Goal: Find specific page/section: Find specific page/section

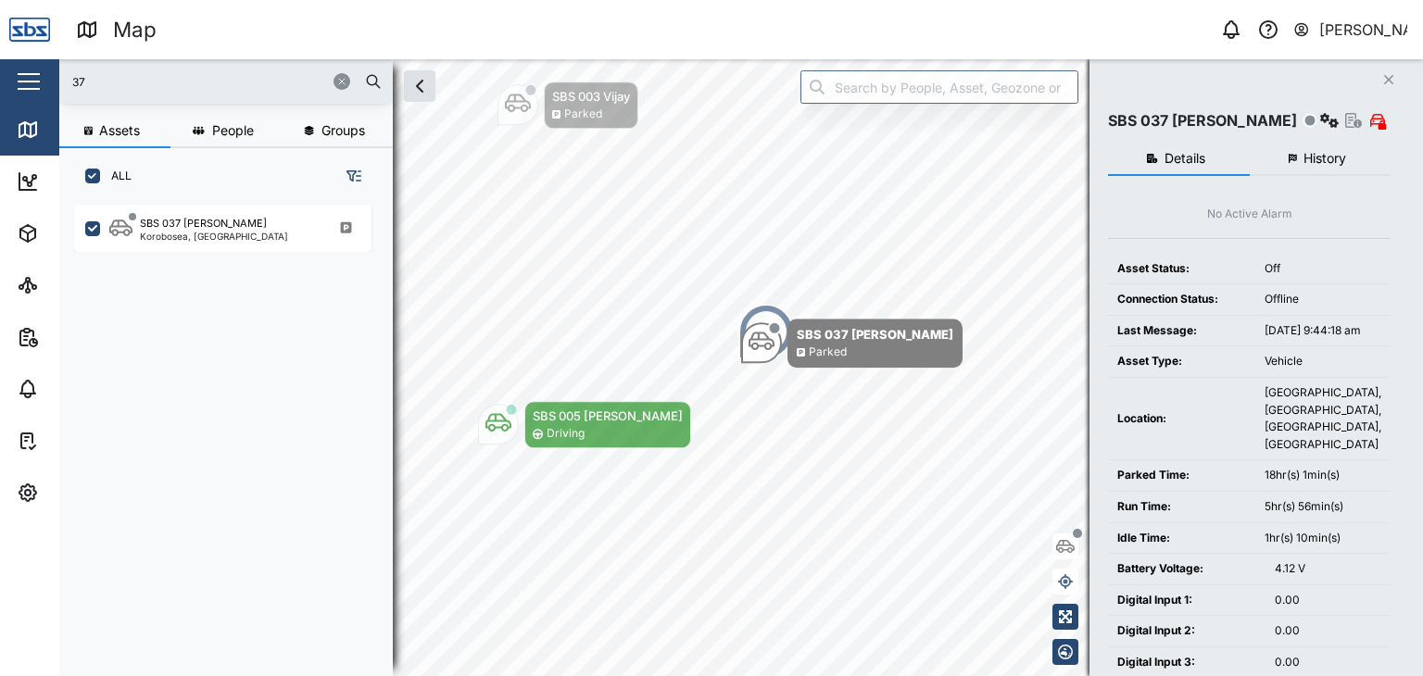
scroll to position [448, 289]
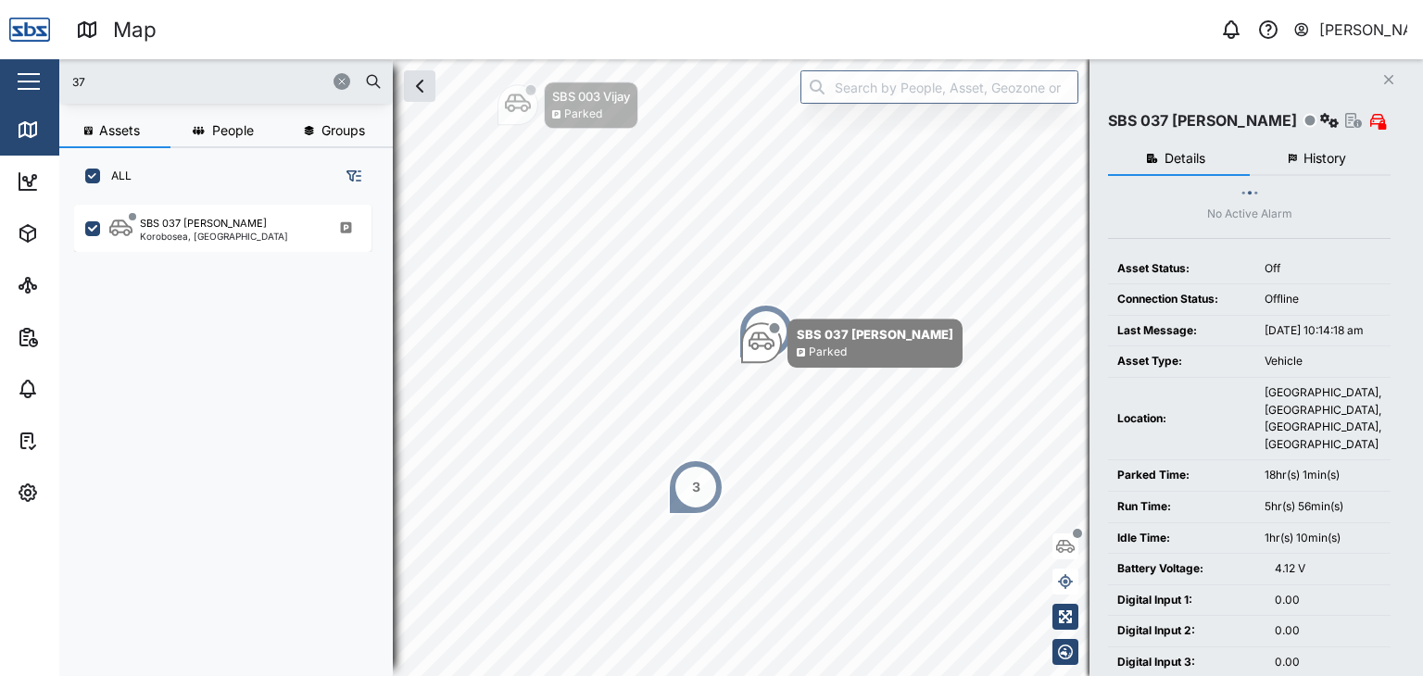
drag, startPoint x: 135, startPoint y: 78, endPoint x: 0, endPoint y: 78, distance: 135.2
click at [0, 78] on div "Map 0 [PERSON_NAME] Close Map Dashboard Assets ATS Camera Generator Personnel T…" at bounding box center [711, 338] width 1423 height 676
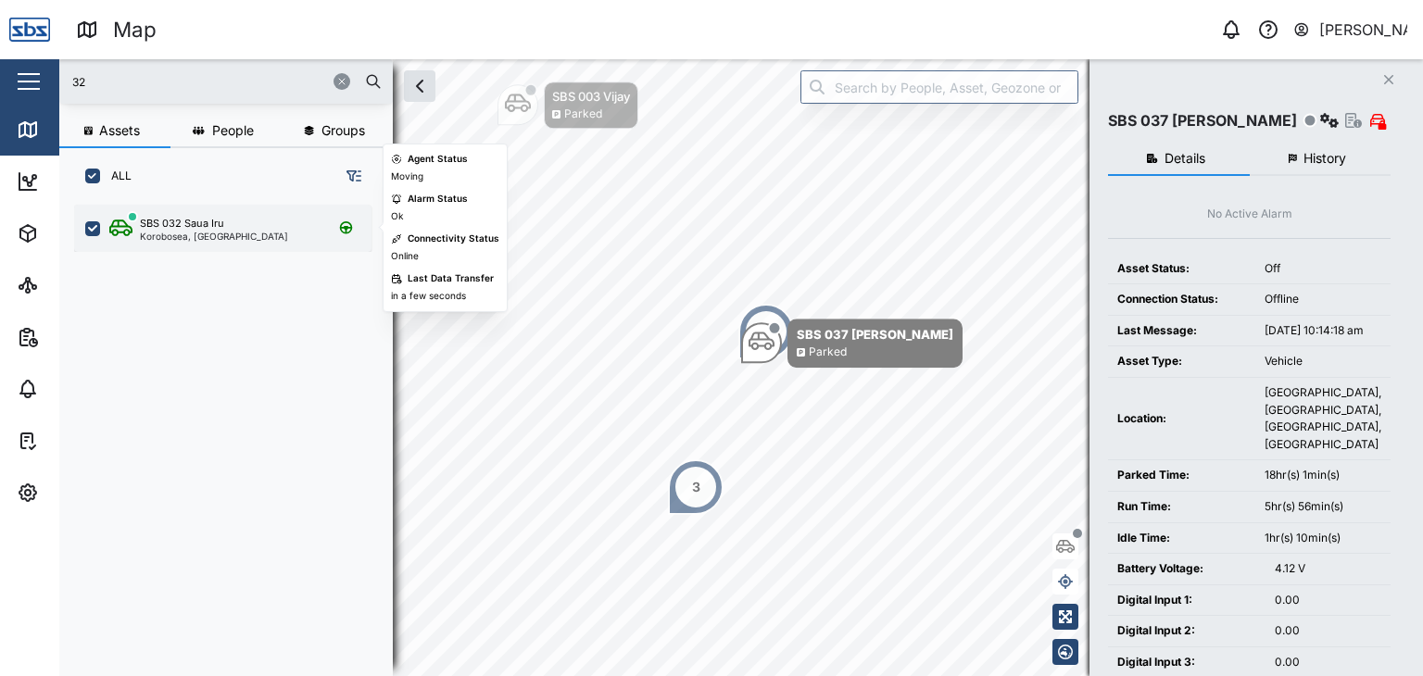
click at [213, 232] on div "Korobosea, [GEOGRAPHIC_DATA]" at bounding box center [214, 236] width 148 height 9
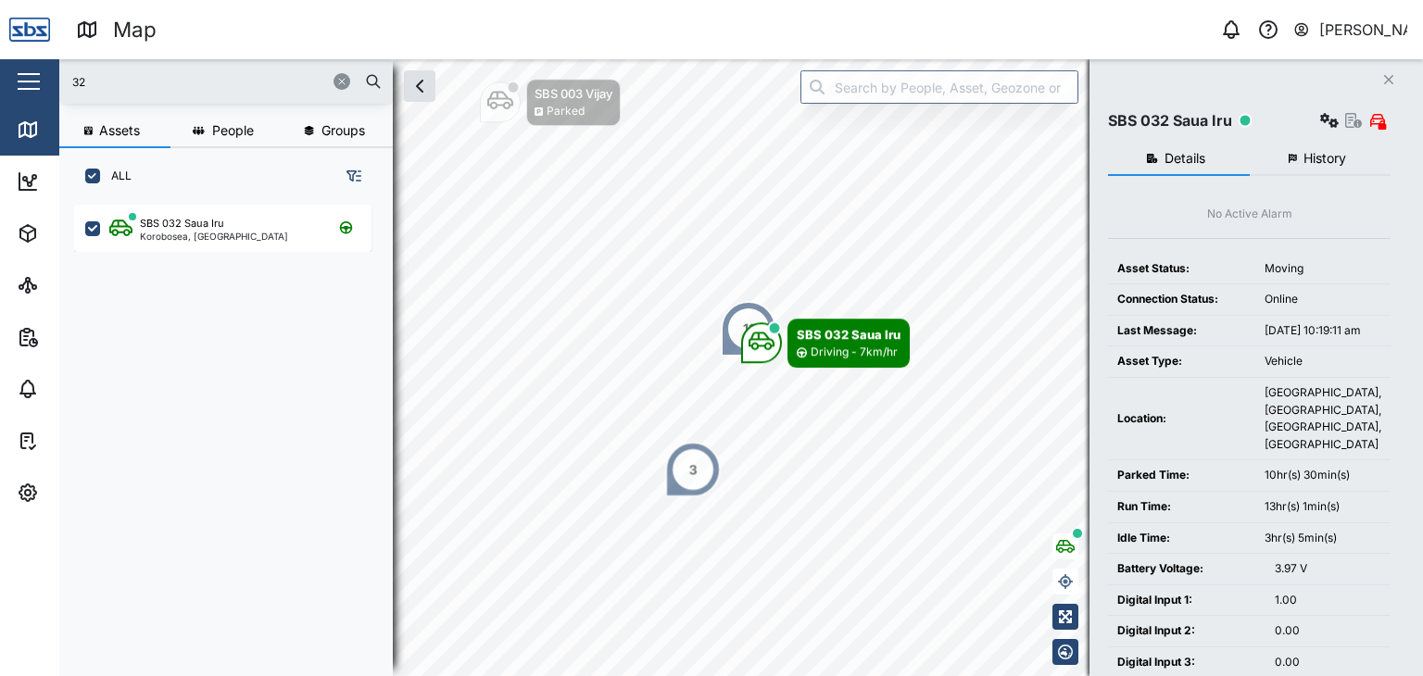
drag, startPoint x: 96, startPoint y: 89, endPoint x: 48, endPoint y: 86, distance: 48.3
click at [48, 86] on div "Map 0 [PERSON_NAME] Close Map Dashboard Assets ATS Camera Generator Personnel T…" at bounding box center [711, 338] width 1423 height 676
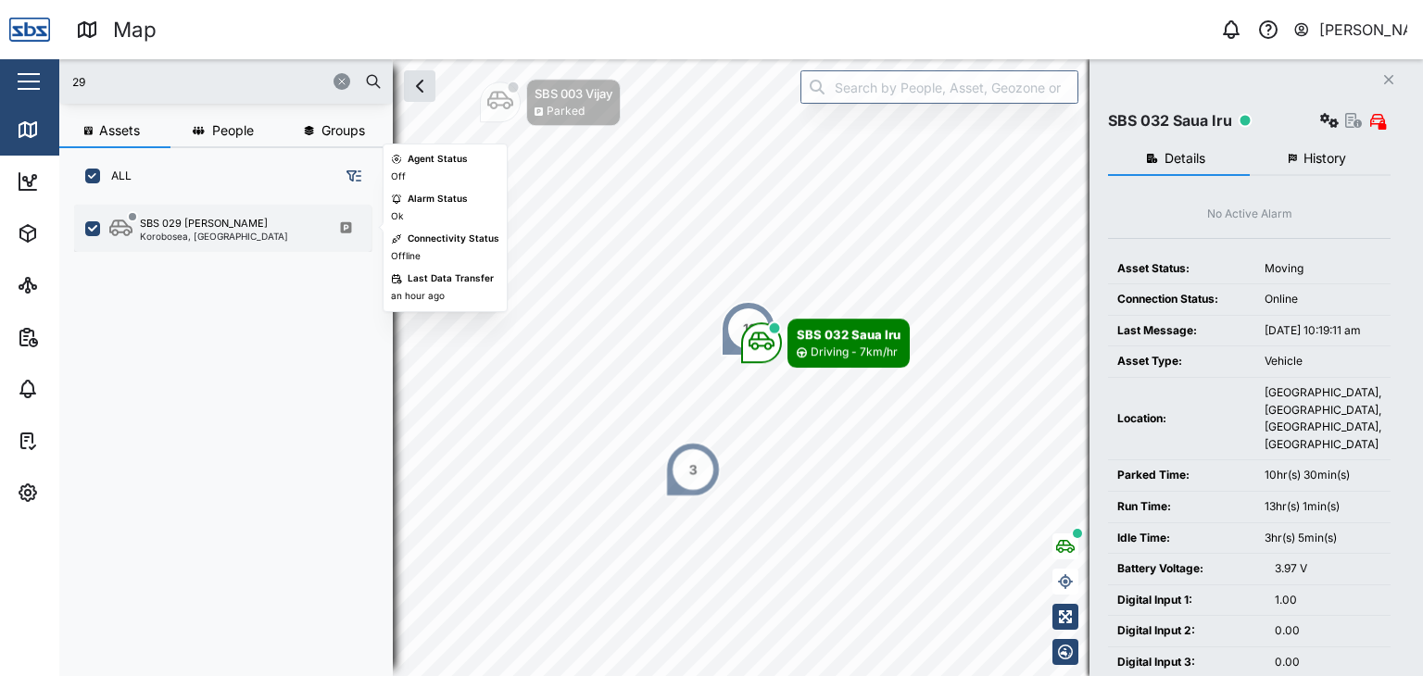
click at [203, 232] on div "Korobosea, [GEOGRAPHIC_DATA]" at bounding box center [214, 236] width 148 height 9
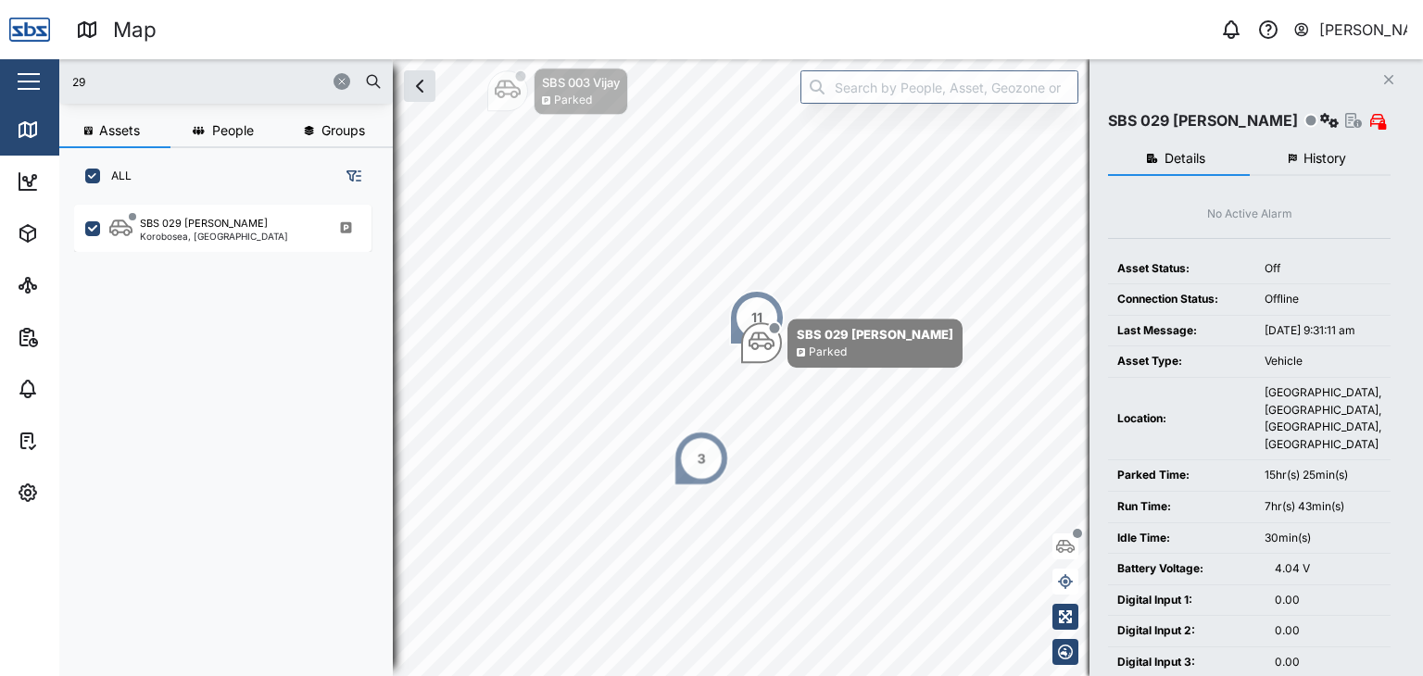
drag, startPoint x: 115, startPoint y: 80, endPoint x: 46, endPoint y: 81, distance: 68.6
click at [46, 81] on div "Map 0 [PERSON_NAME] Close Map Dashboard Assets ATS Camera Generator Personnel T…" at bounding box center [711, 338] width 1423 height 676
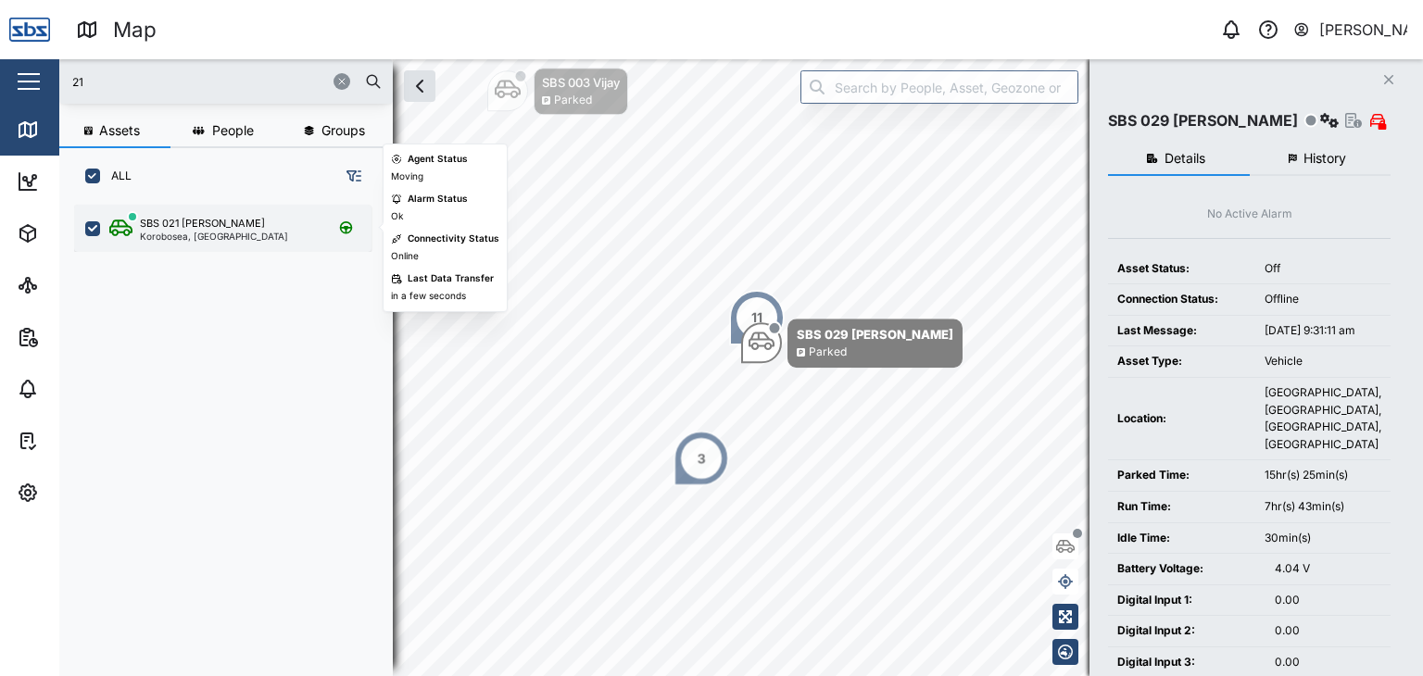
click at [221, 233] on div "Korobosea, [GEOGRAPHIC_DATA]" at bounding box center [214, 236] width 148 height 9
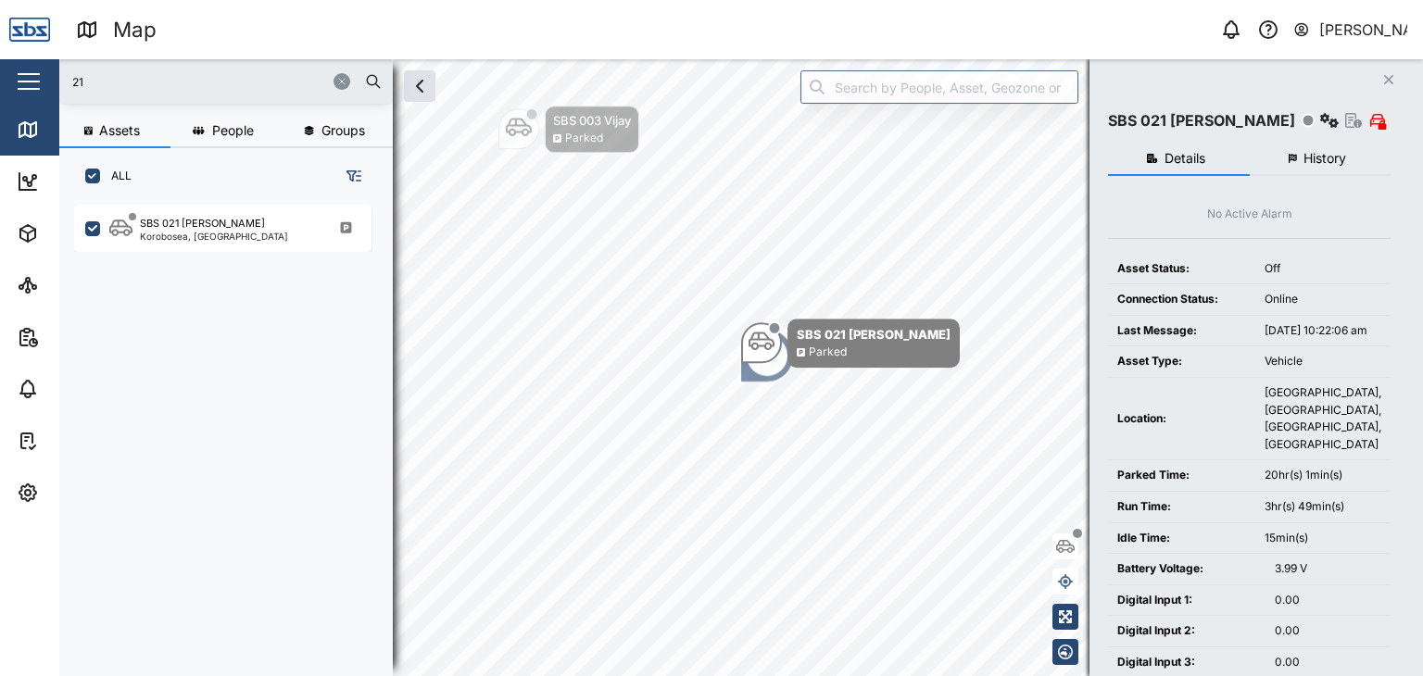
drag, startPoint x: 103, startPoint y: 79, endPoint x: 12, endPoint y: 80, distance: 90.8
click at [12, 80] on div "Map 0 [PERSON_NAME] Close Map Dashboard Assets ATS Camera Generator Personnel T…" at bounding box center [711, 338] width 1423 height 676
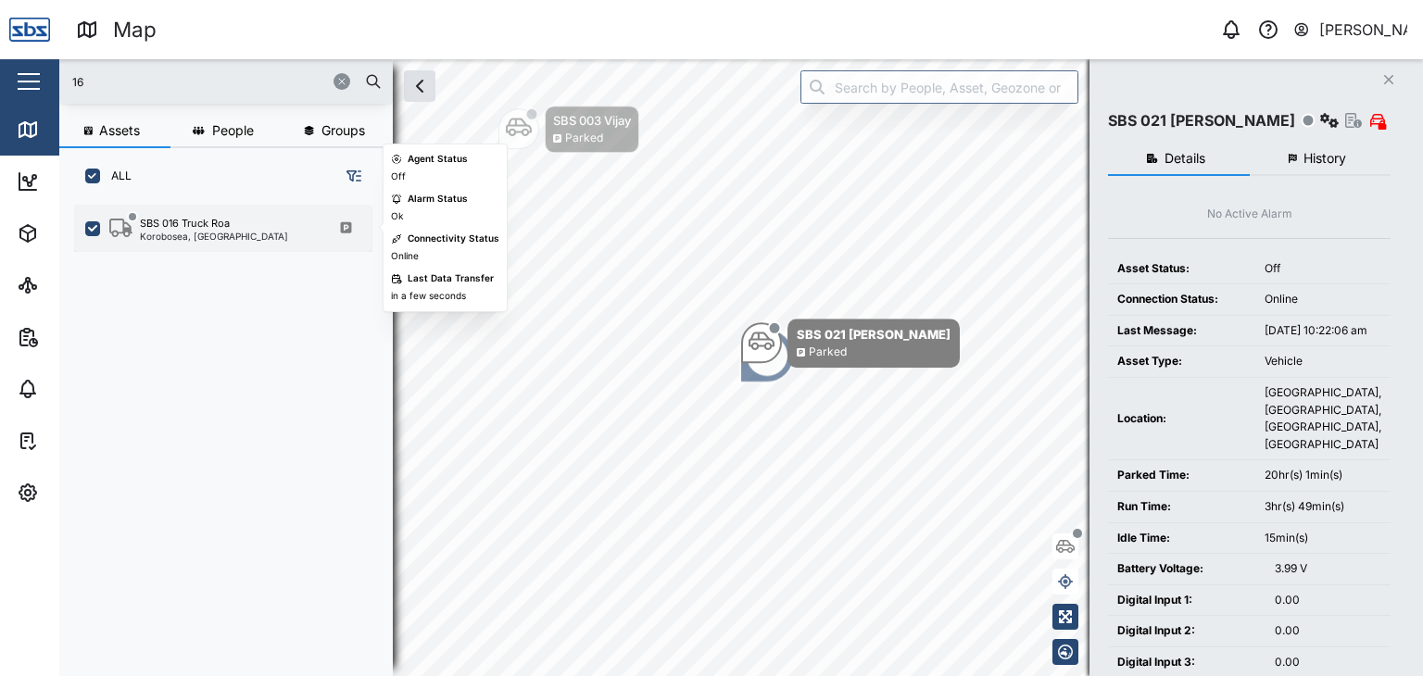
click at [183, 232] on div "Korobosea, [GEOGRAPHIC_DATA]" at bounding box center [214, 236] width 148 height 9
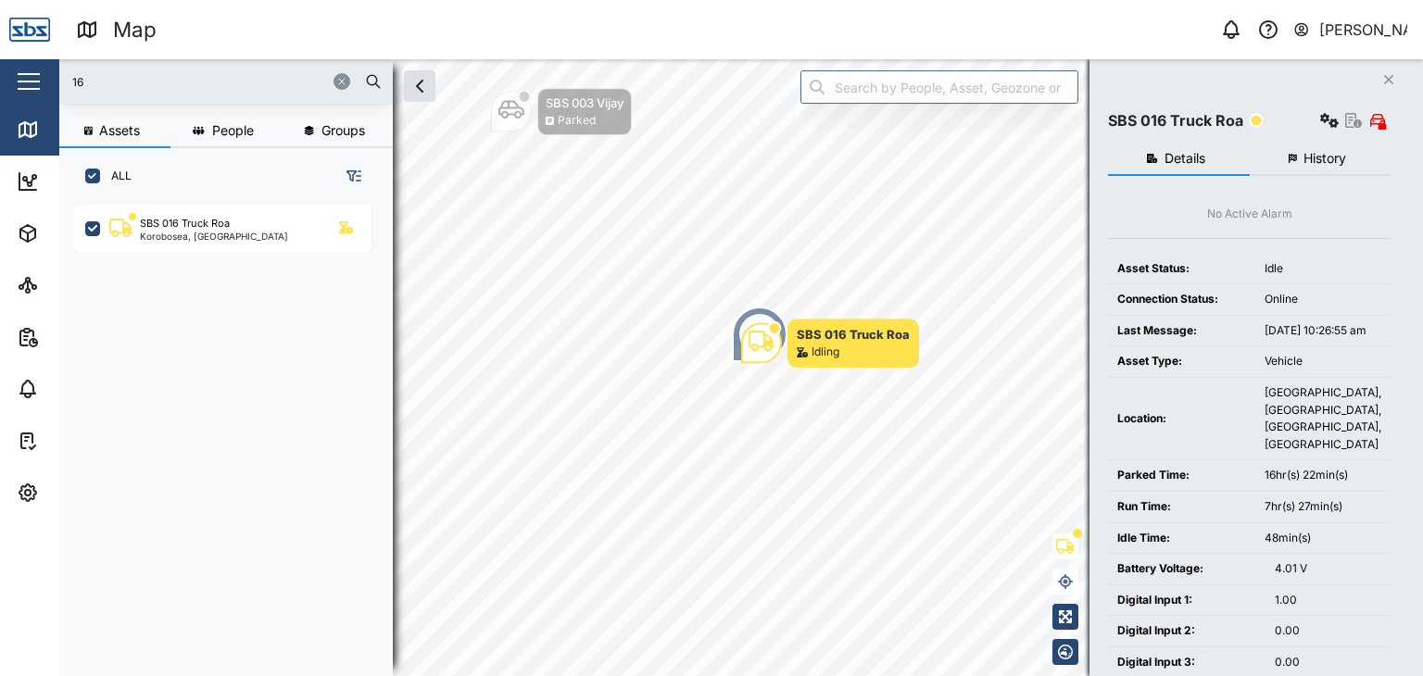
drag, startPoint x: 96, startPoint y: 79, endPoint x: 53, endPoint y: 72, distance: 44.0
click at [53, 72] on div "Map 0 [PERSON_NAME] Close Map Dashboard Assets ATS Camera Generator Personnel T…" at bounding box center [711, 338] width 1423 height 676
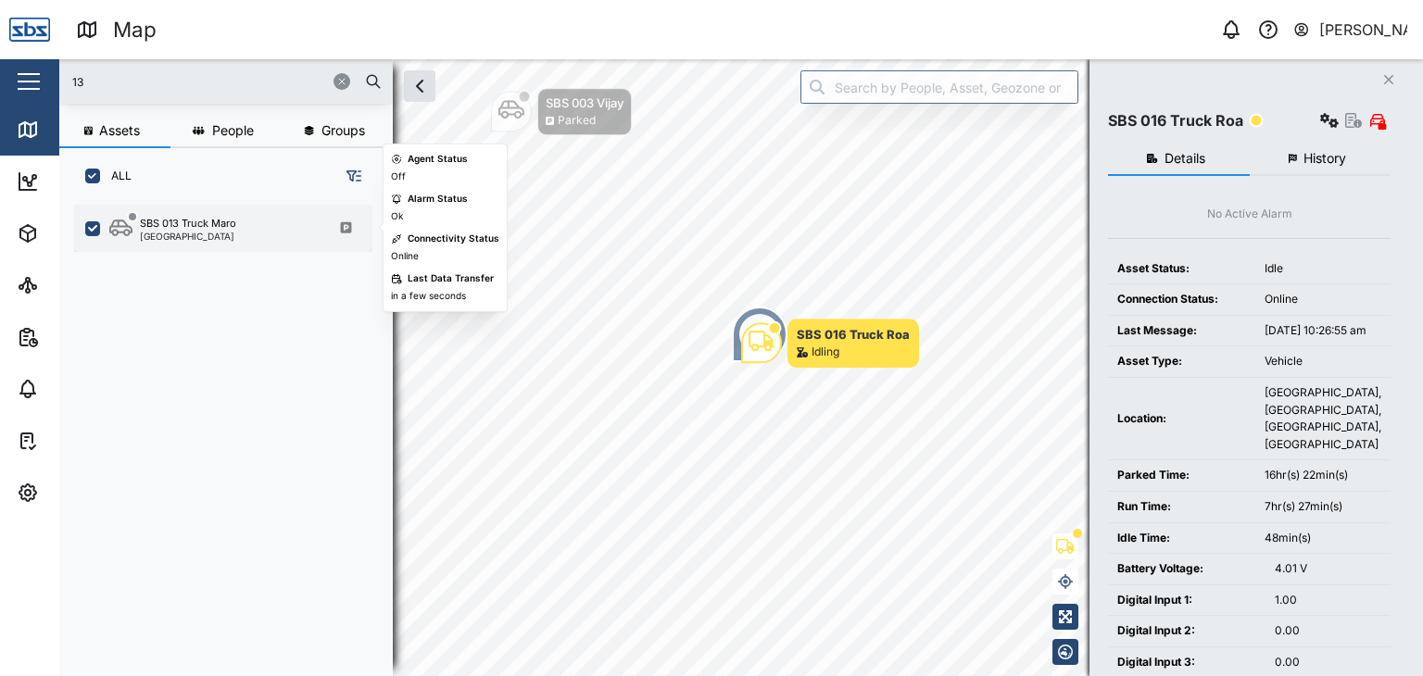
click at [188, 233] on div "[GEOGRAPHIC_DATA]" at bounding box center [188, 236] width 96 height 9
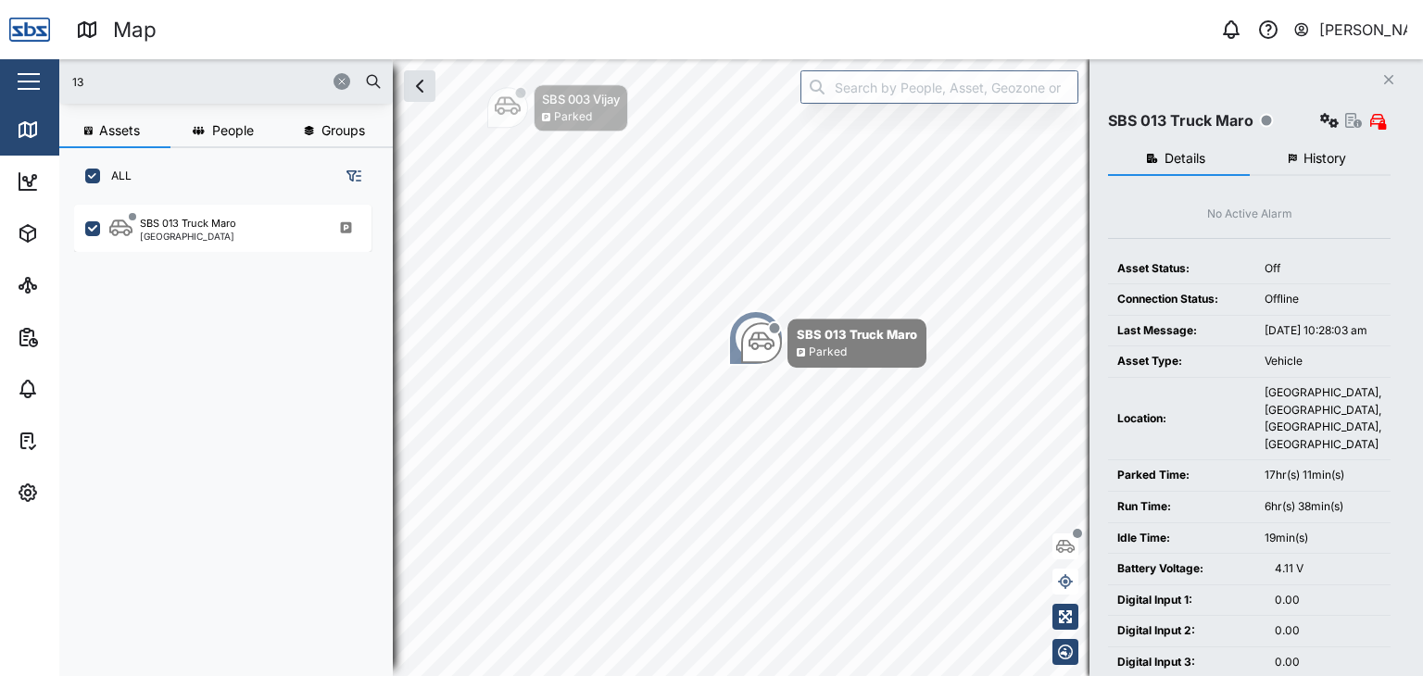
drag, startPoint x: 66, startPoint y: 82, endPoint x: 52, endPoint y: 82, distance: 13.9
click at [52, 82] on div "Map 0 [PERSON_NAME] Close Map Dashboard Assets ATS Camera Generator Personnel T…" at bounding box center [711, 338] width 1423 height 676
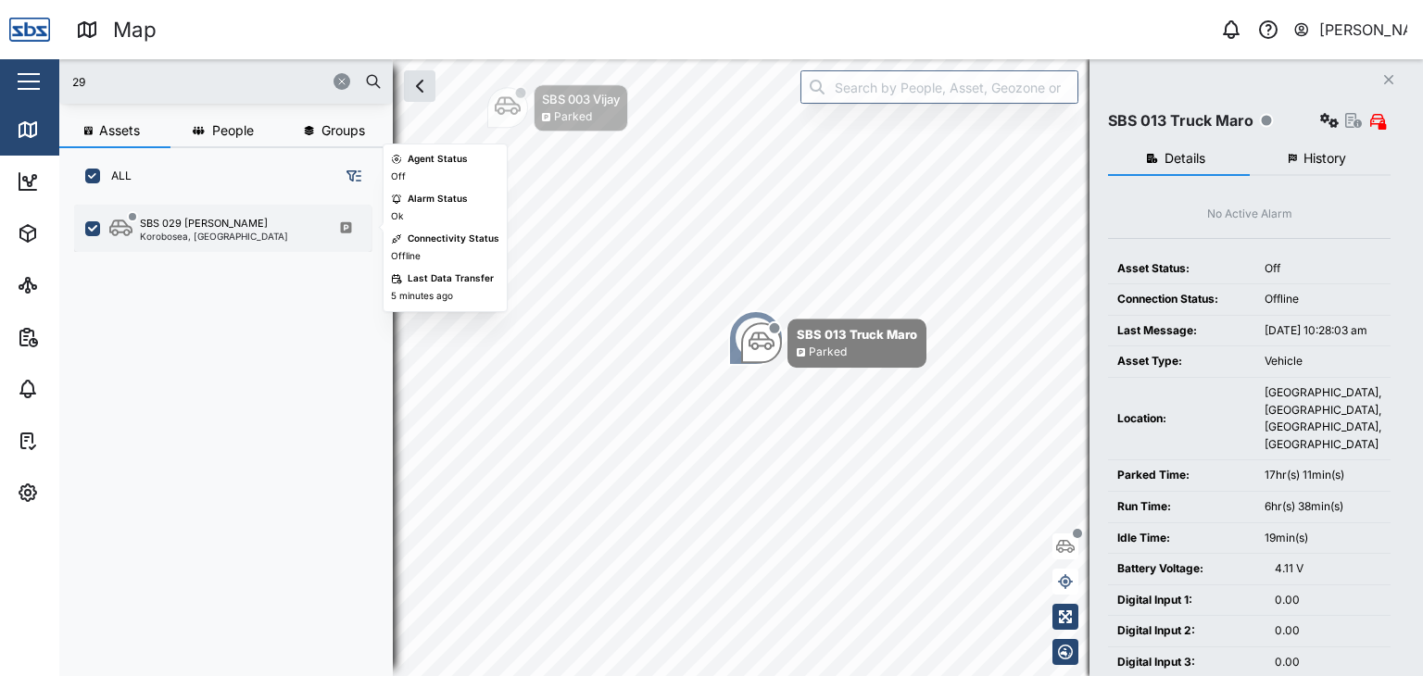
click at [196, 232] on div "Korobosea, [GEOGRAPHIC_DATA]" at bounding box center [214, 236] width 148 height 9
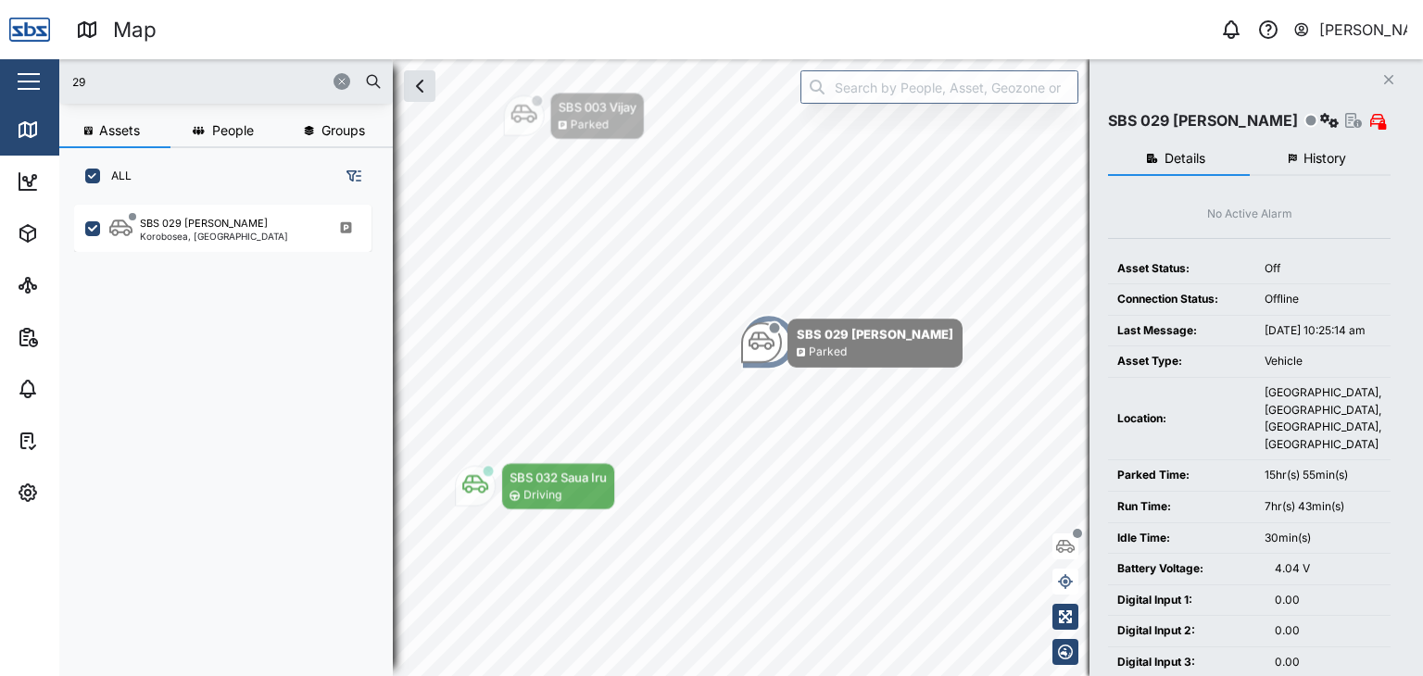
drag, startPoint x: 120, startPoint y: 94, endPoint x: 32, endPoint y: 85, distance: 88.4
click at [32, 85] on div "Map 0 [PERSON_NAME] Close Map Dashboard Assets ATS Camera Generator Personnel T…" at bounding box center [711, 338] width 1423 height 676
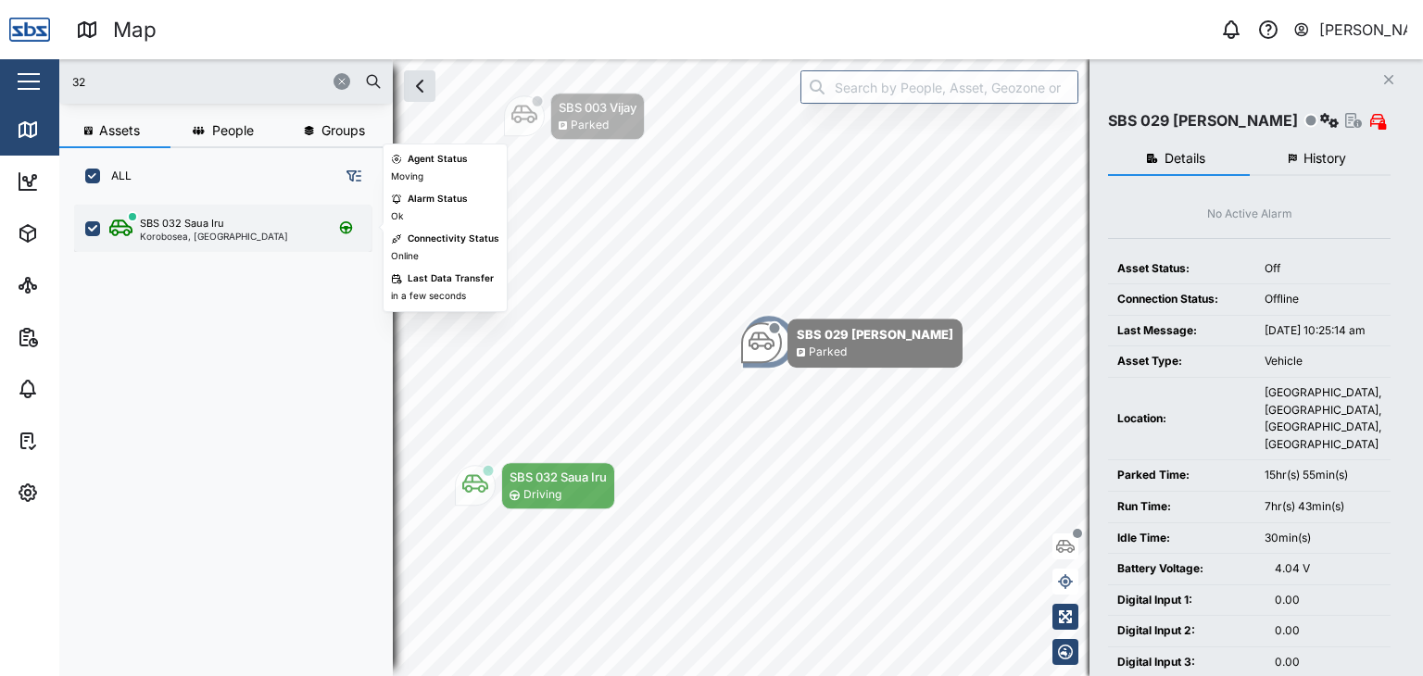
click at [187, 236] on div "Korobosea, [GEOGRAPHIC_DATA]" at bounding box center [214, 236] width 148 height 9
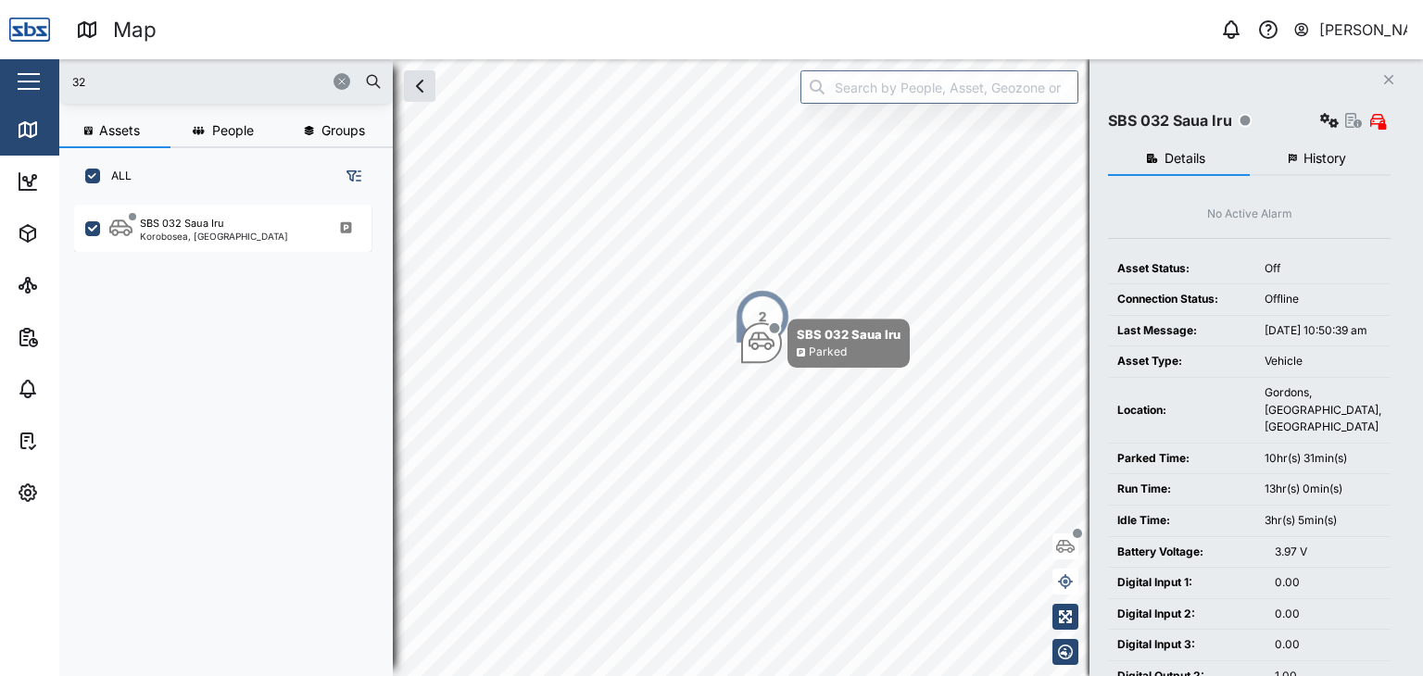
drag, startPoint x: 134, startPoint y: 82, endPoint x: 0, endPoint y: 88, distance: 134.4
click at [0, 88] on div "Map 0 [PERSON_NAME] Close Map Dashboard Assets ATS Camera Generator Personnel T…" at bounding box center [711, 338] width 1423 height 676
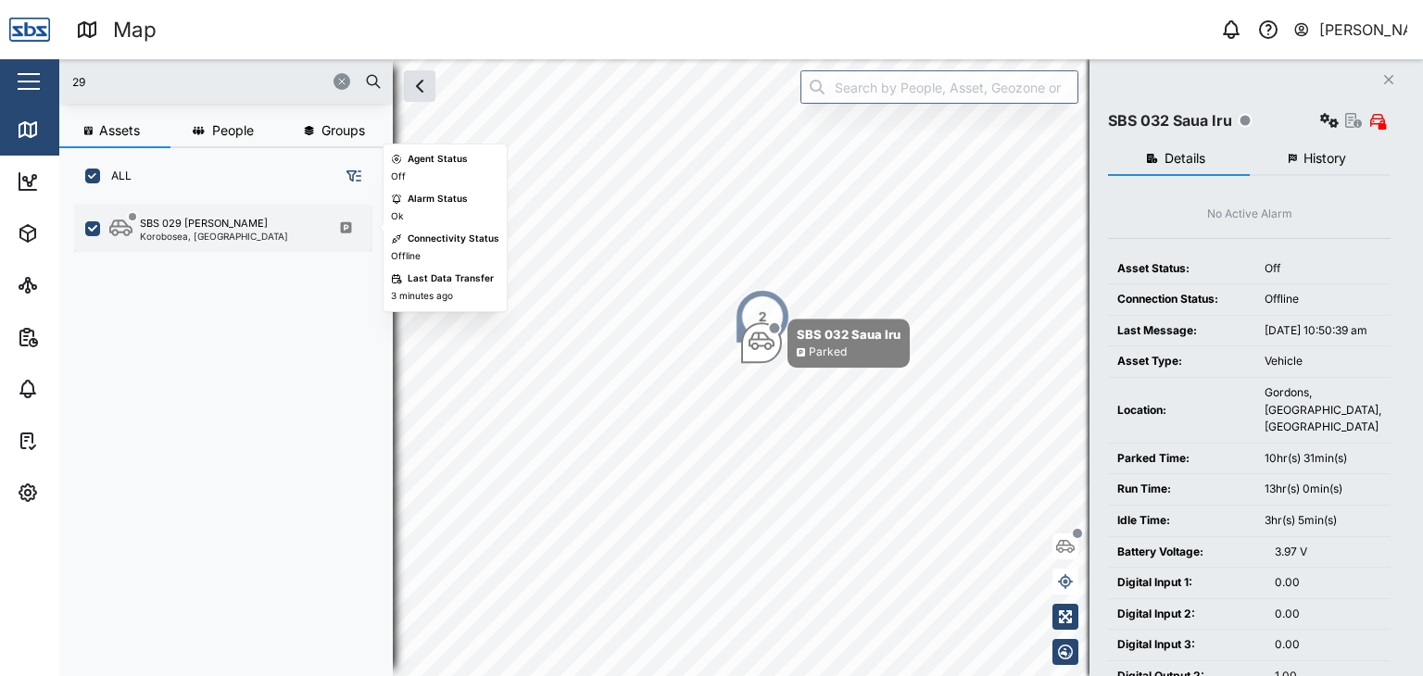
click at [237, 232] on div "Korobosea, [GEOGRAPHIC_DATA]" at bounding box center [214, 236] width 148 height 9
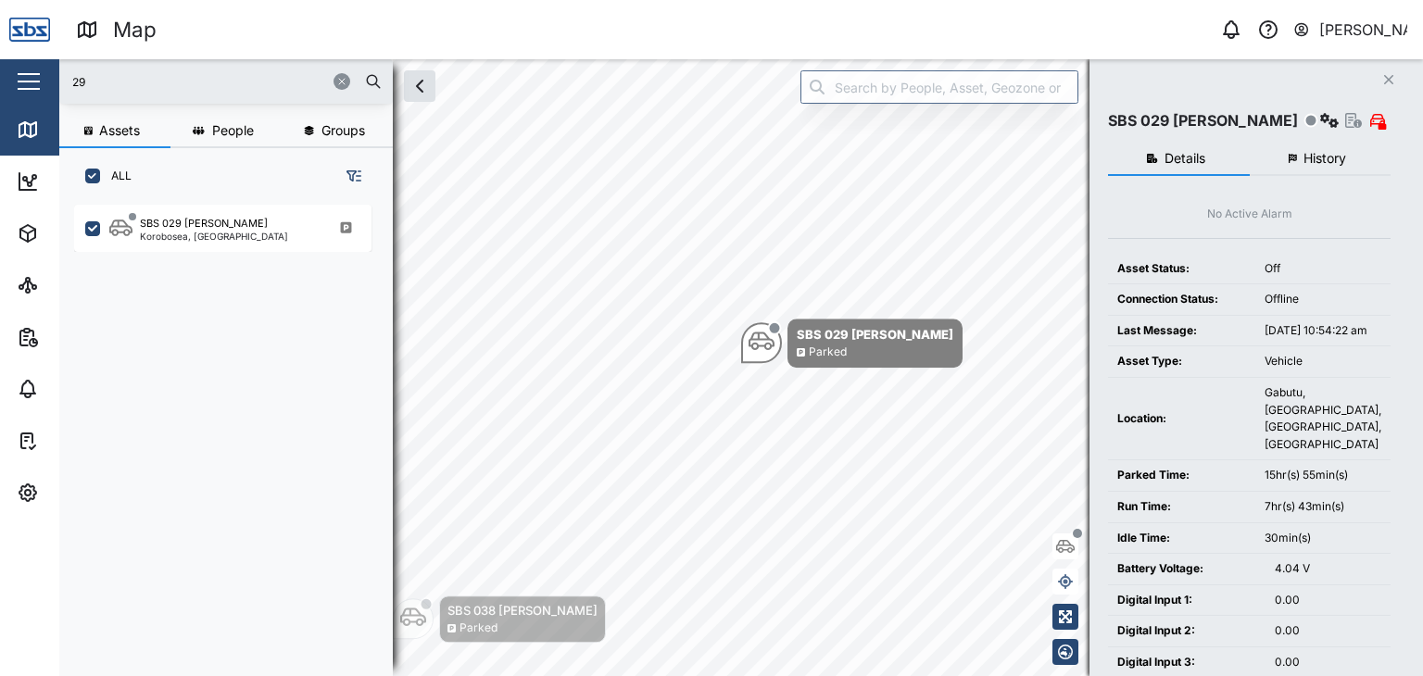
drag, startPoint x: 103, startPoint y: 85, endPoint x: 57, endPoint y: 82, distance: 46.5
click at [57, 82] on div "Map 0 [PERSON_NAME] Close Map Dashboard Assets ATS Camera Generator Personnel T…" at bounding box center [711, 338] width 1423 height 676
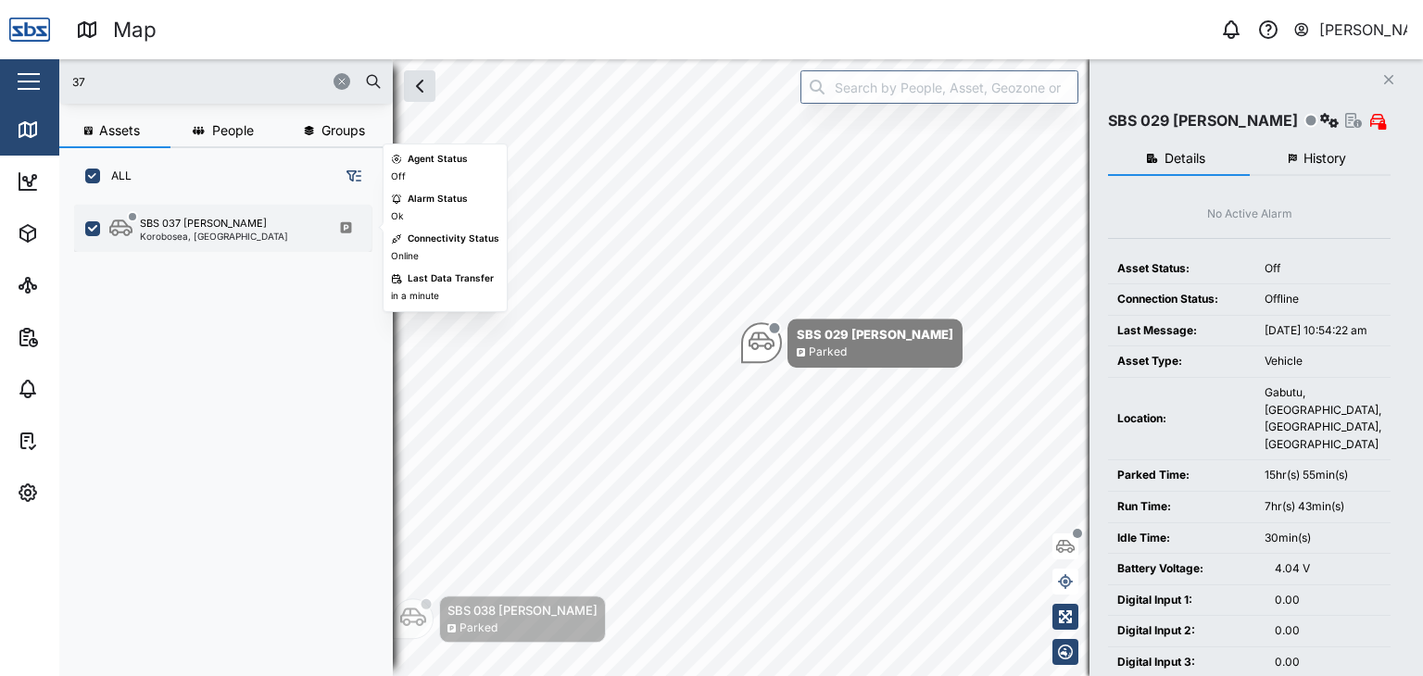
click at [193, 234] on div "Korobosea, [GEOGRAPHIC_DATA]" at bounding box center [214, 236] width 148 height 9
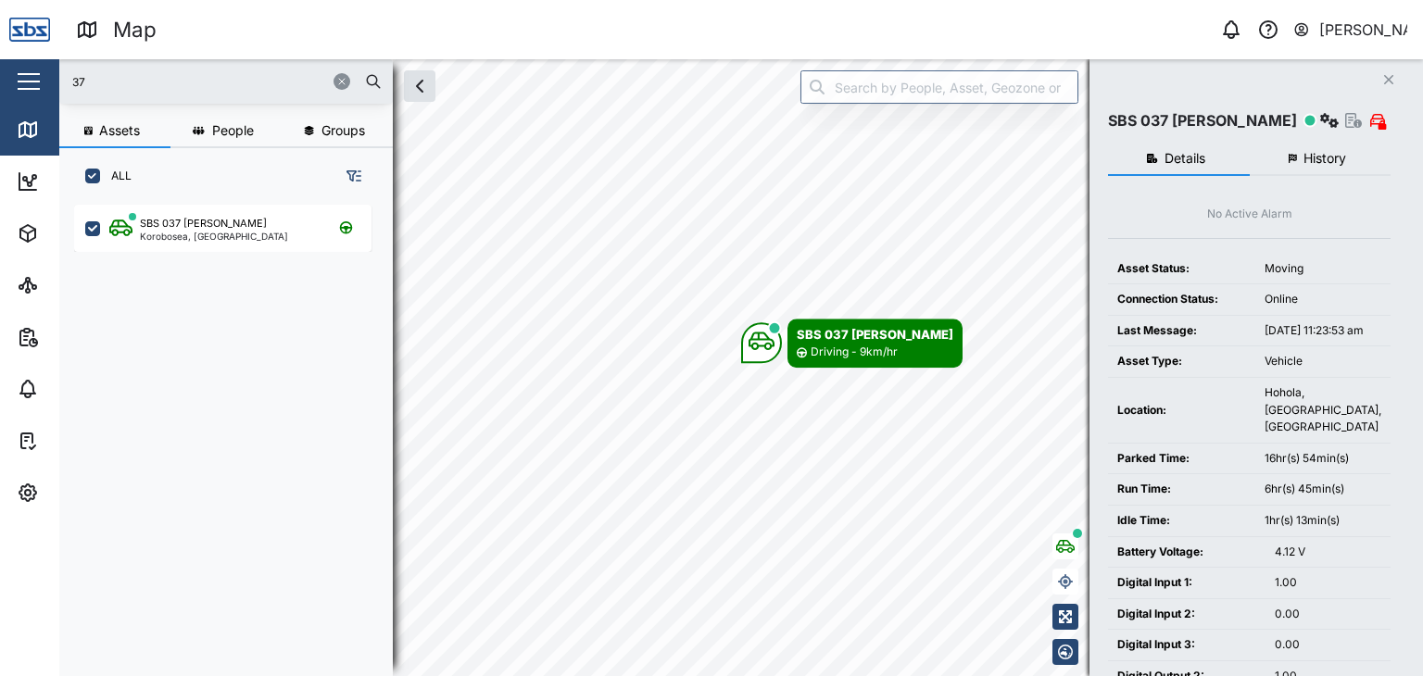
drag, startPoint x: 144, startPoint y: 76, endPoint x: 130, endPoint y: 71, distance: 14.6
click at [130, 71] on input "37" at bounding box center [225, 82] width 311 height 28
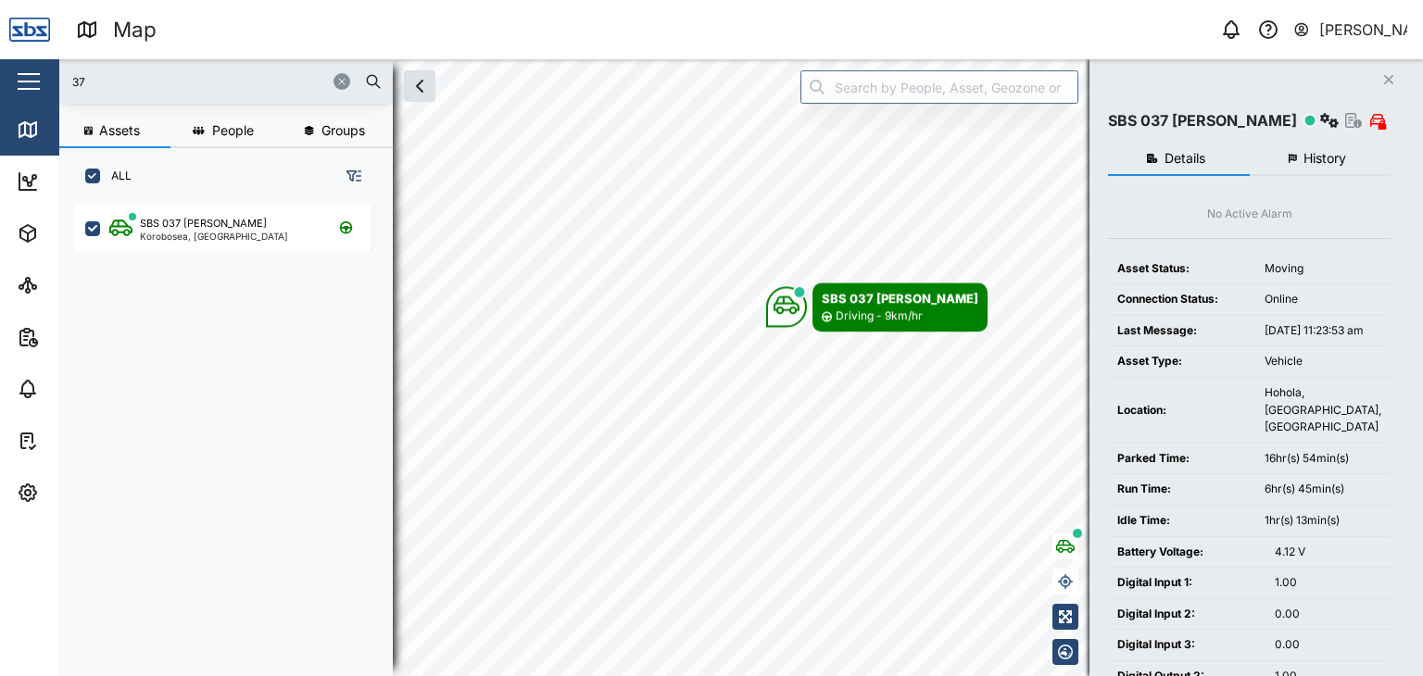
drag, startPoint x: 147, startPoint y: 90, endPoint x: 60, endPoint y: 79, distance: 87.8
click at [60, 79] on div "37" at bounding box center [225, 81] width 333 height 44
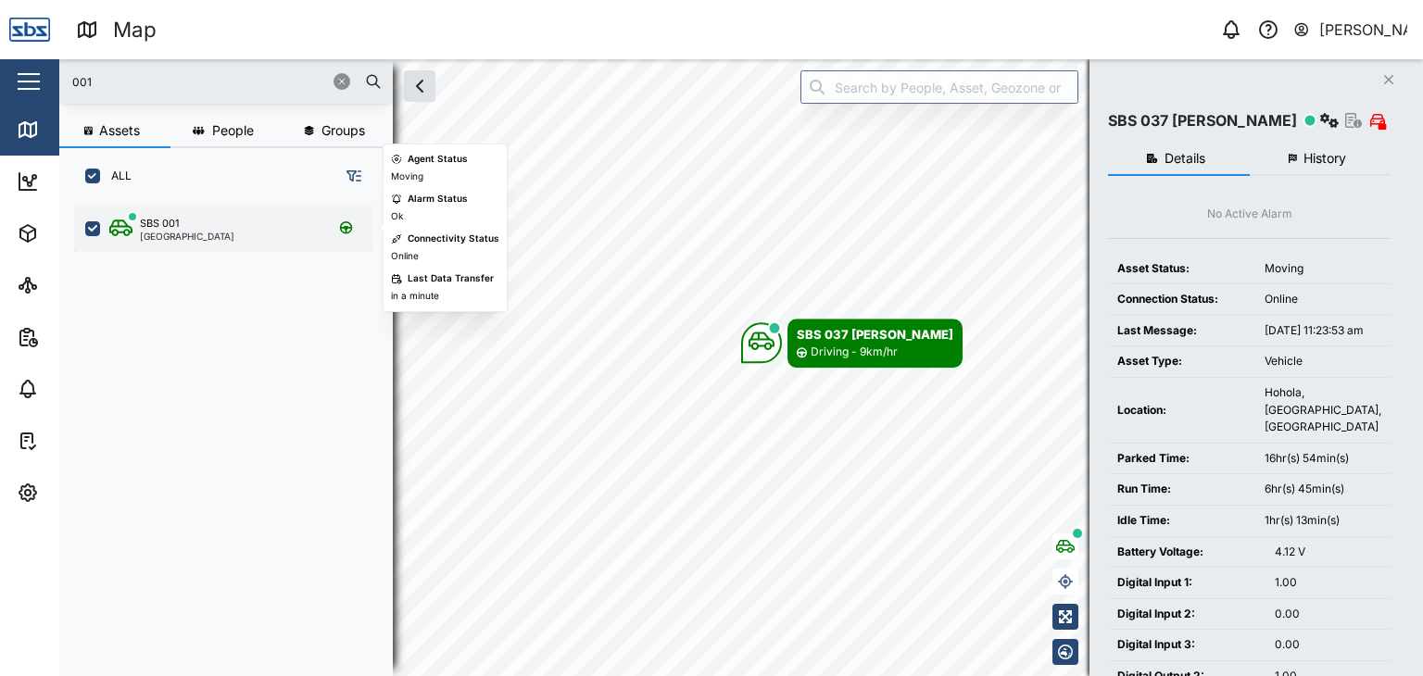
click at [172, 225] on div "SBS 001" at bounding box center [159, 224] width 39 height 16
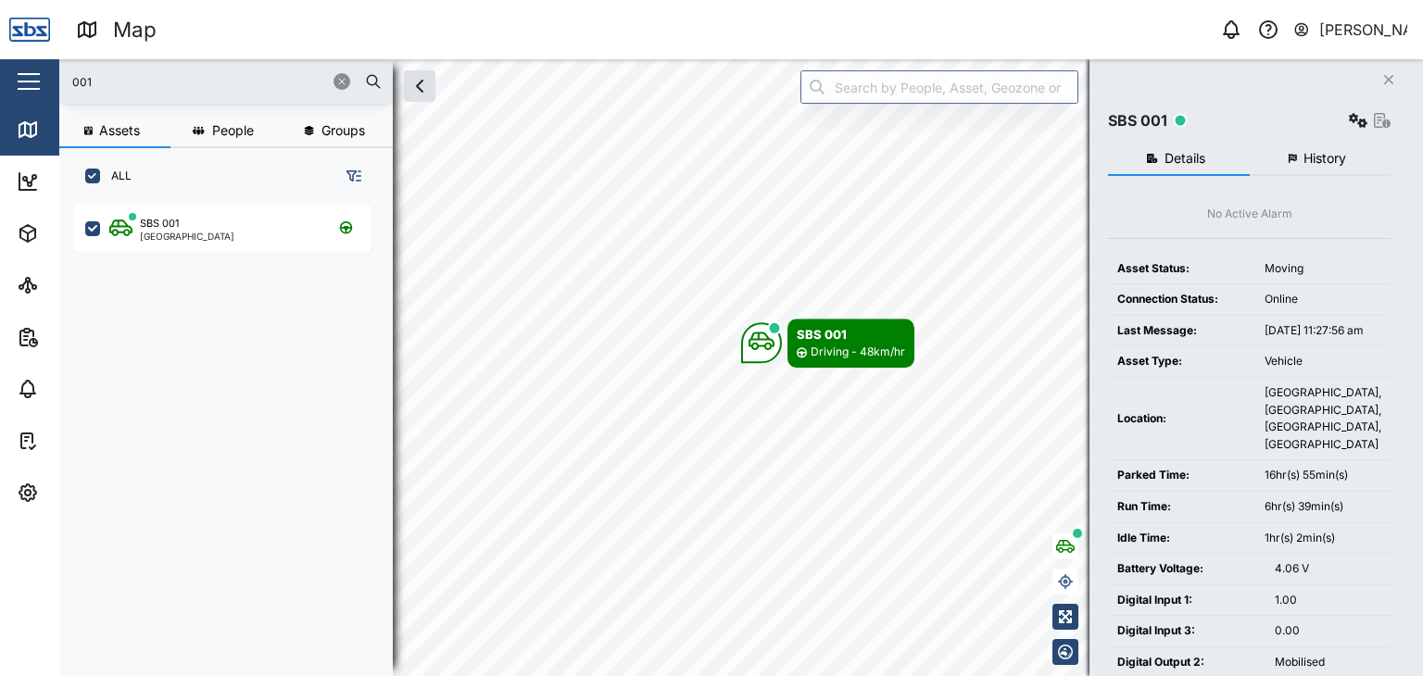
drag, startPoint x: 110, startPoint y: 90, endPoint x: 28, endPoint y: 65, distance: 86.2
click at [28, 65] on div "Map 0 [PERSON_NAME] Close Map Dashboard Assets ATS Camera Generator Personnel T…" at bounding box center [711, 338] width 1423 height 676
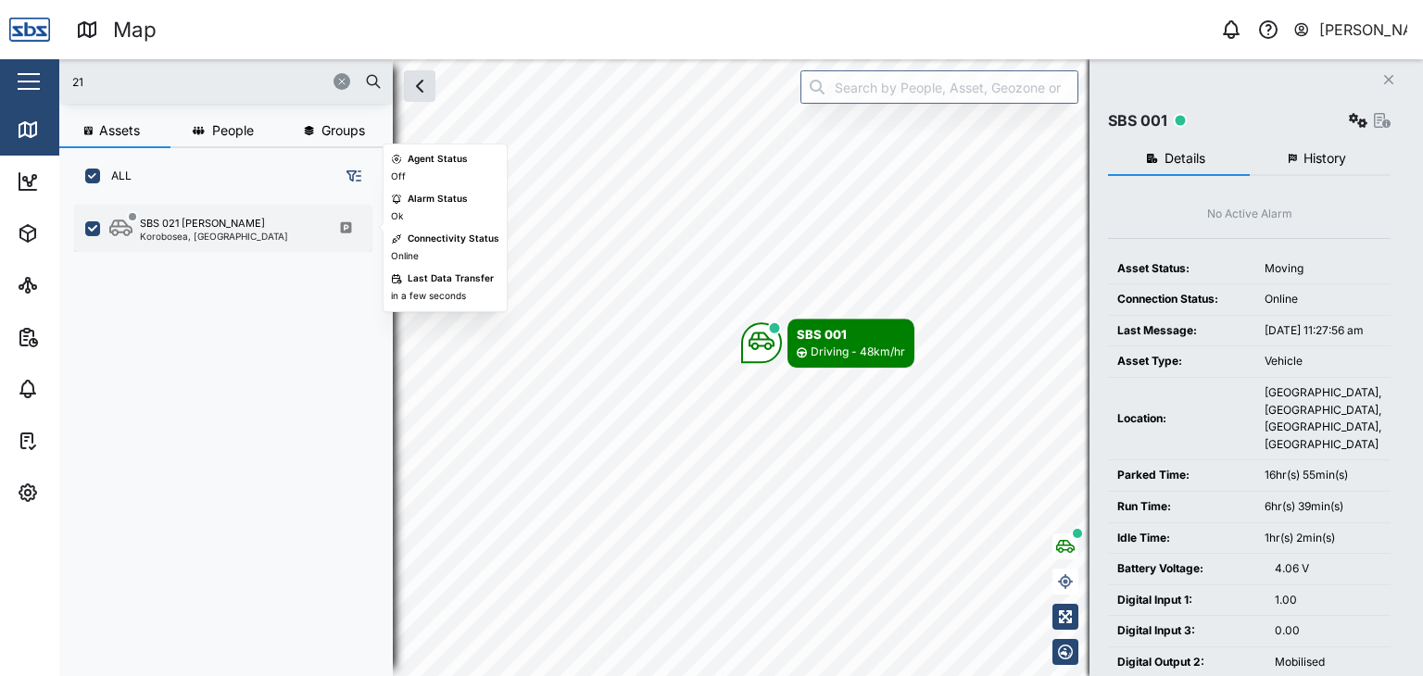
click at [193, 234] on div "Korobosea, [GEOGRAPHIC_DATA]" at bounding box center [214, 236] width 148 height 9
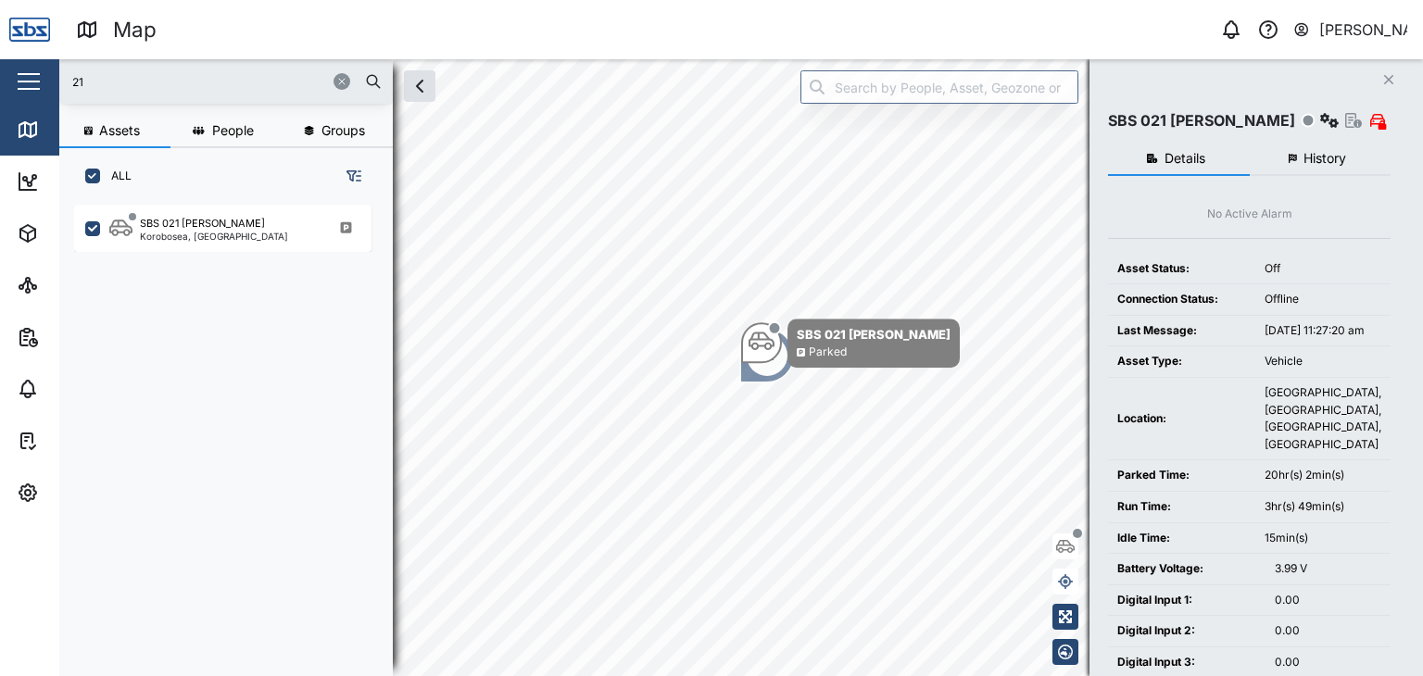
drag, startPoint x: 128, startPoint y: 91, endPoint x: 22, endPoint y: 77, distance: 106.5
click at [22, 77] on div "Map 0 [PERSON_NAME] Close Map Dashboard Assets ATS Camera Generator Personnel T…" at bounding box center [711, 338] width 1423 height 676
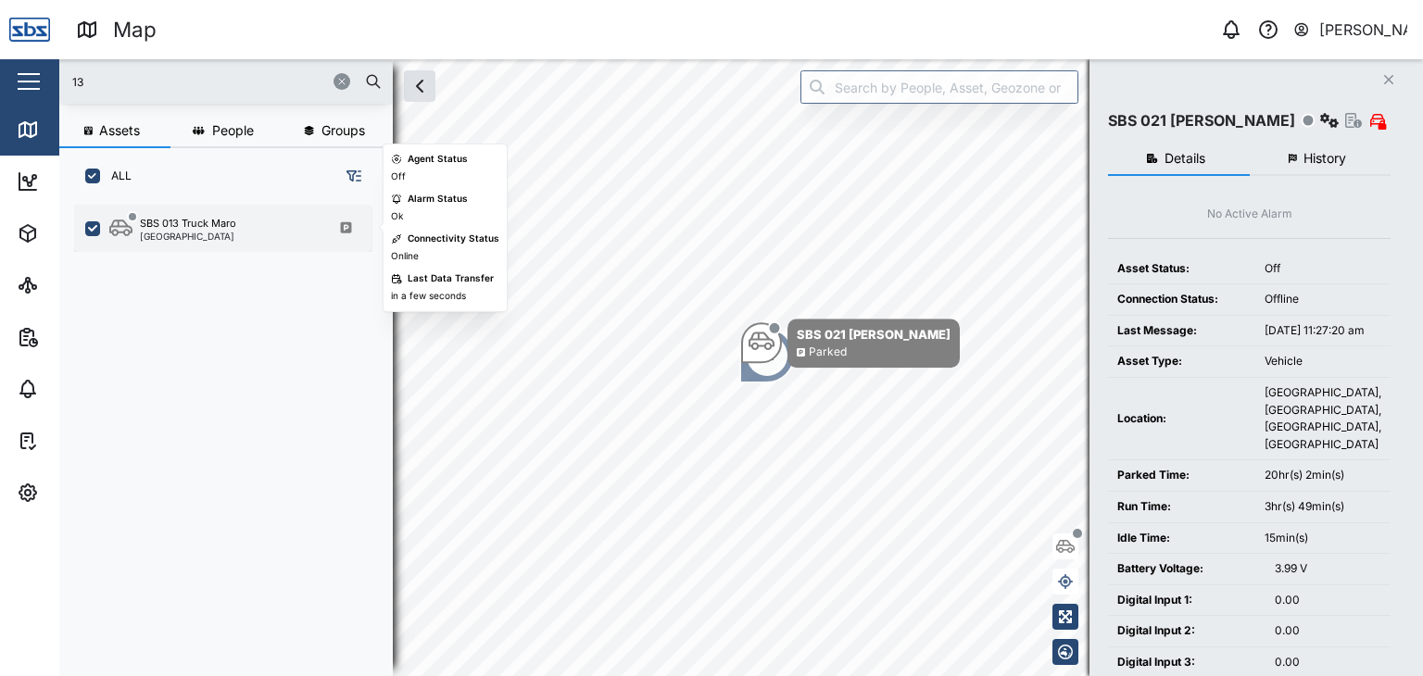
click at [149, 232] on div "[GEOGRAPHIC_DATA]" at bounding box center [188, 236] width 96 height 9
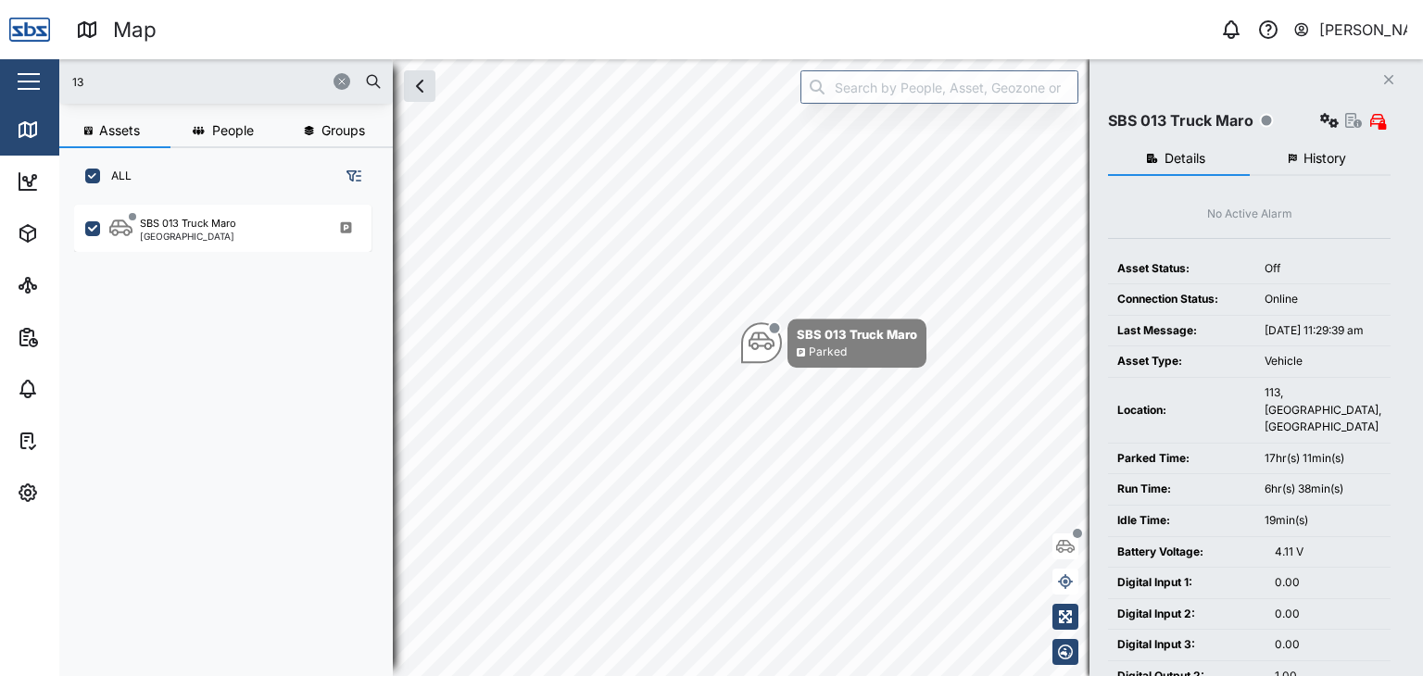
drag, startPoint x: 110, startPoint y: 86, endPoint x: 55, endPoint y: 85, distance: 55.6
click at [55, 85] on div "Map 0 [PERSON_NAME] Close Map Dashboard Assets ATS Camera Generator Personnel T…" at bounding box center [711, 338] width 1423 height 676
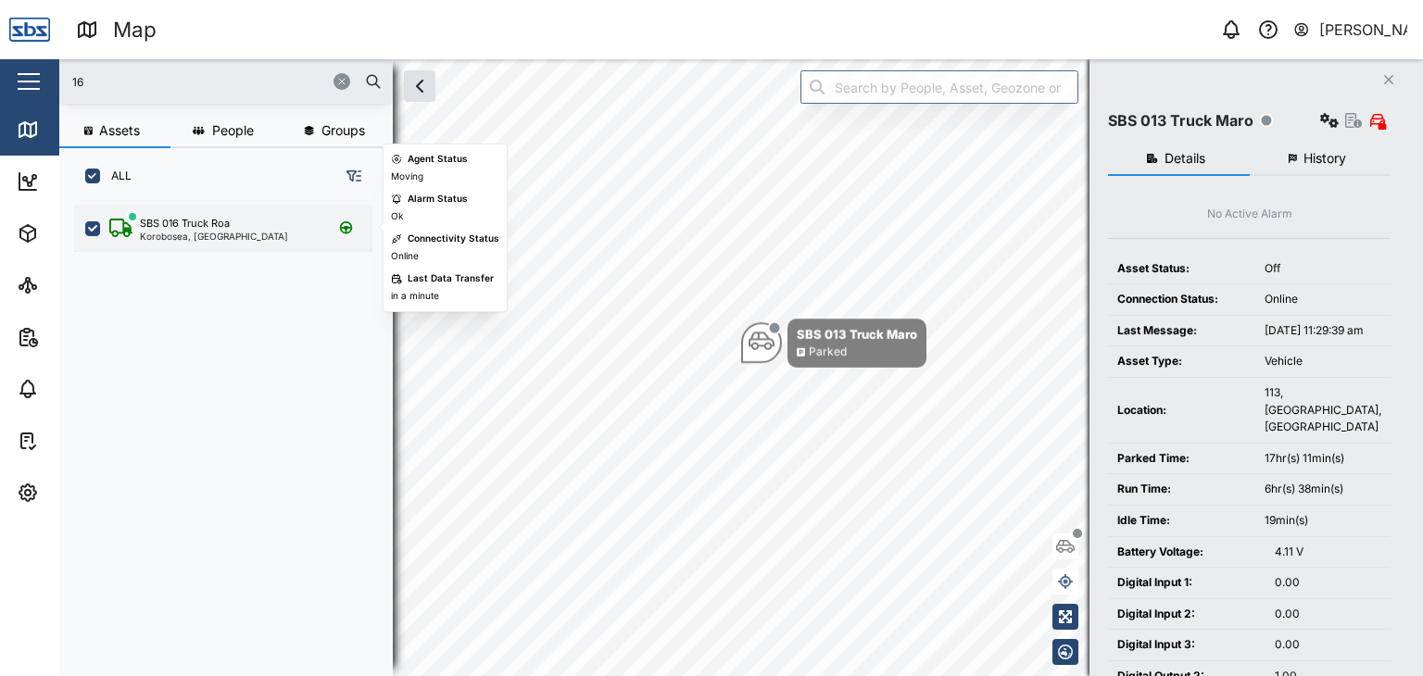
click at [189, 233] on div "Korobosea, [GEOGRAPHIC_DATA]" at bounding box center [214, 236] width 148 height 9
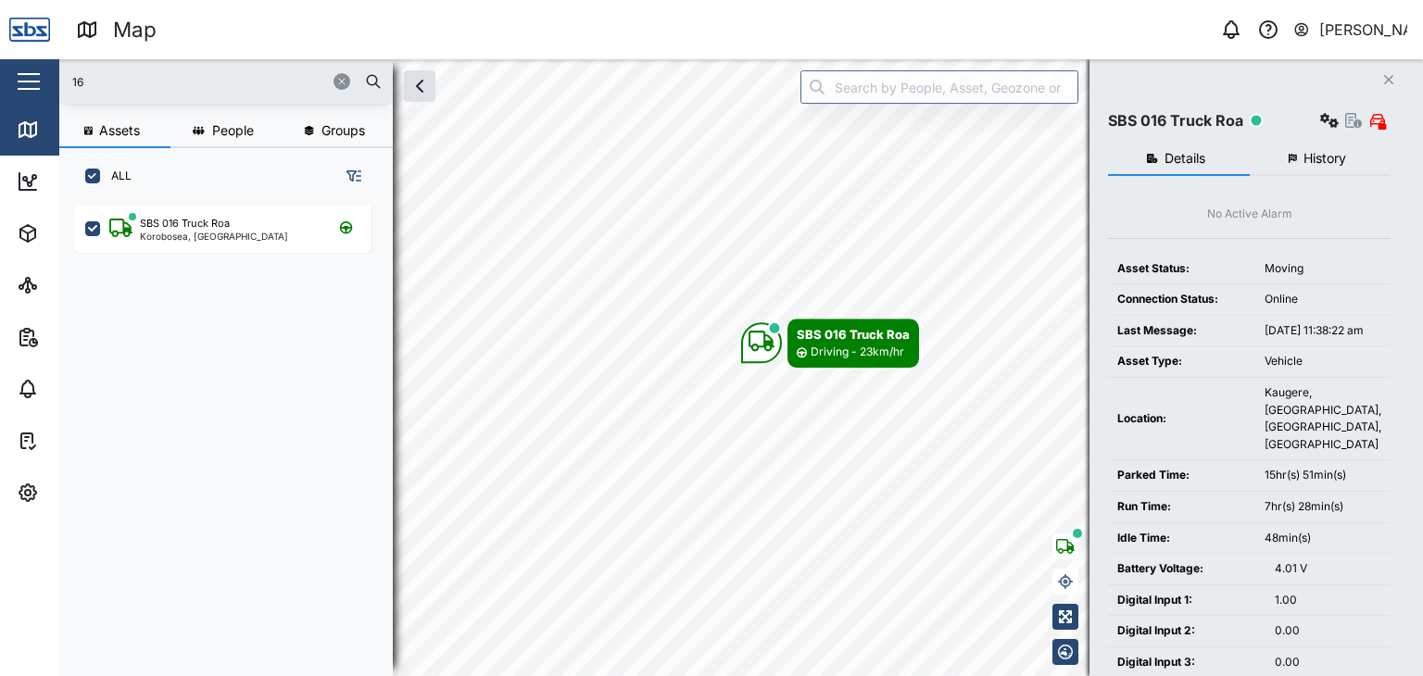
drag, startPoint x: 94, startPoint y: 82, endPoint x: 47, endPoint y: 78, distance: 47.4
click at [47, 78] on div "Map 0 [PERSON_NAME] Close Map Dashboard Assets ATS Camera Generator Personnel T…" at bounding box center [711, 338] width 1423 height 676
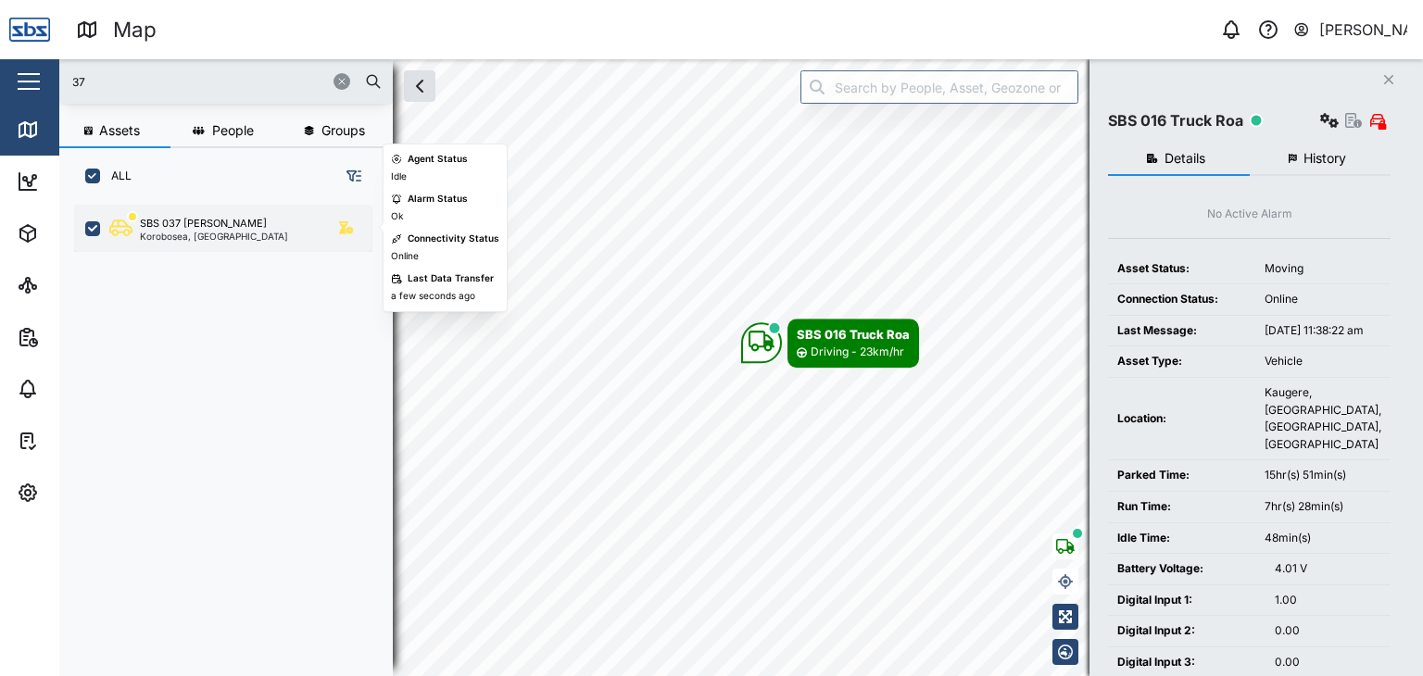
click at [197, 216] on div "SBS 037 [PERSON_NAME]" at bounding box center [203, 224] width 127 height 16
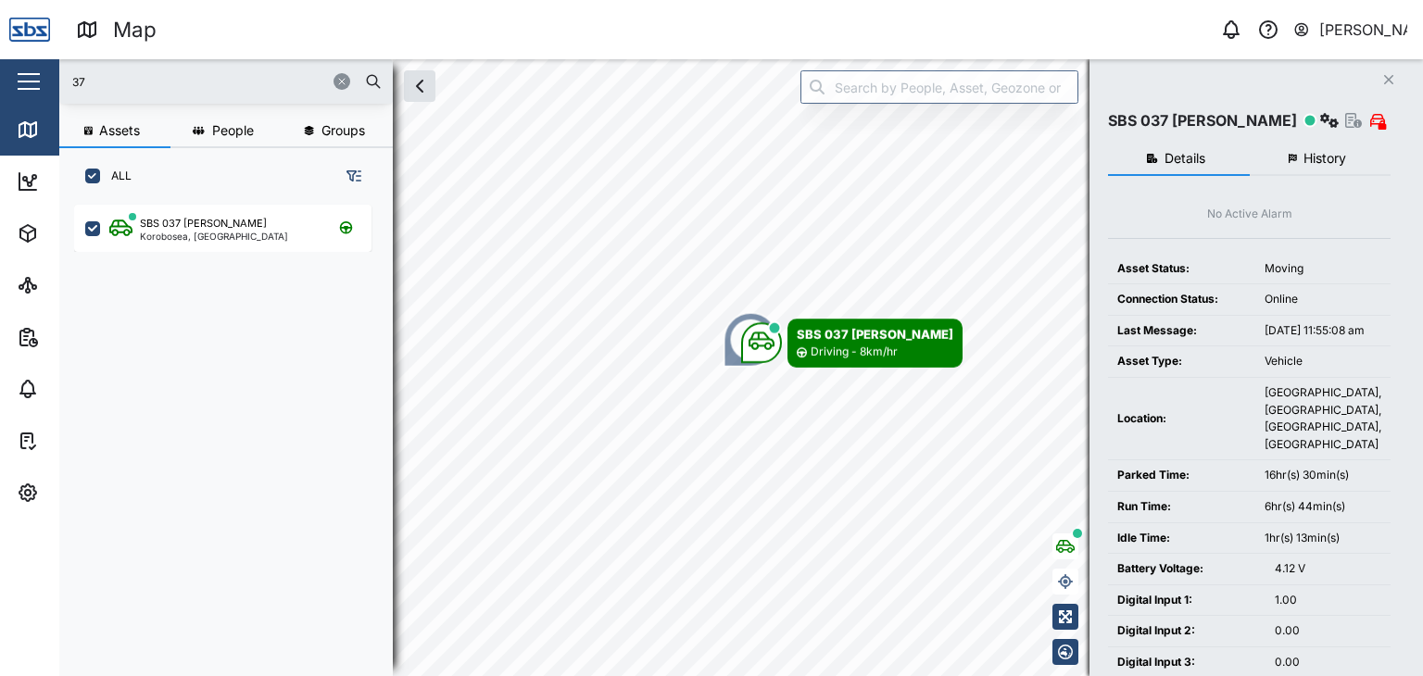
drag, startPoint x: 124, startPoint y: 86, endPoint x: 63, endPoint y: 86, distance: 61.1
click at [63, 86] on div "37" at bounding box center [225, 81] width 333 height 44
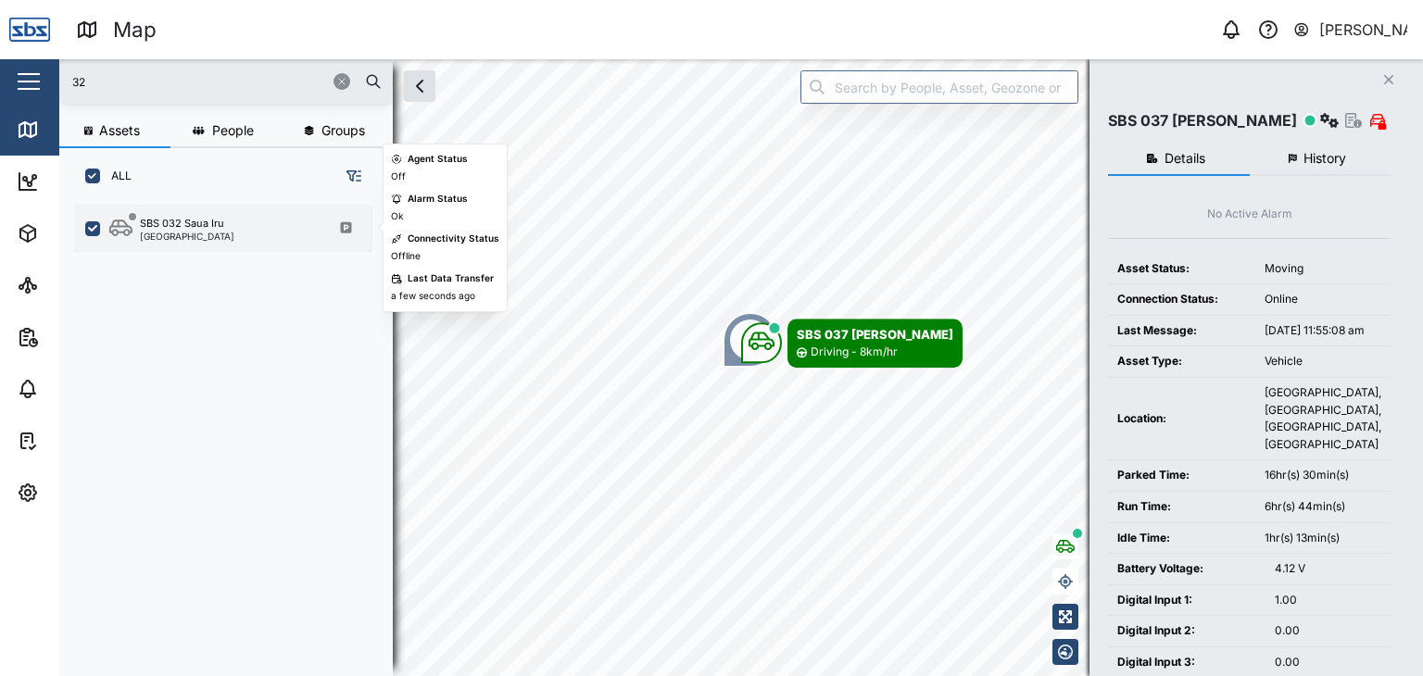
click at [200, 229] on div "SBS 032 Saua Iru" at bounding box center [182, 224] width 84 height 16
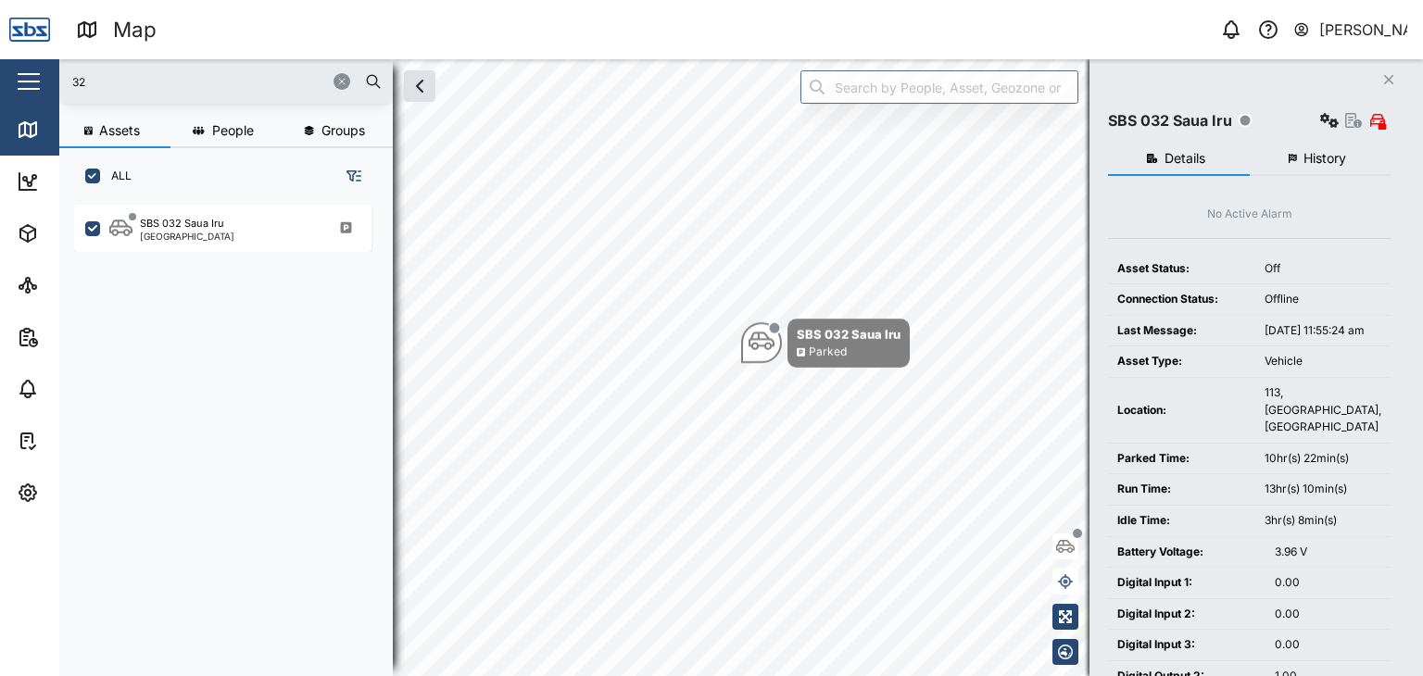
drag, startPoint x: 99, startPoint y: 82, endPoint x: 44, endPoint y: 81, distance: 55.6
click at [44, 81] on div "Map 0 [PERSON_NAME] Close Map Dashboard Assets ATS Camera Generator Personnel T…" at bounding box center [711, 338] width 1423 height 676
type input "1"
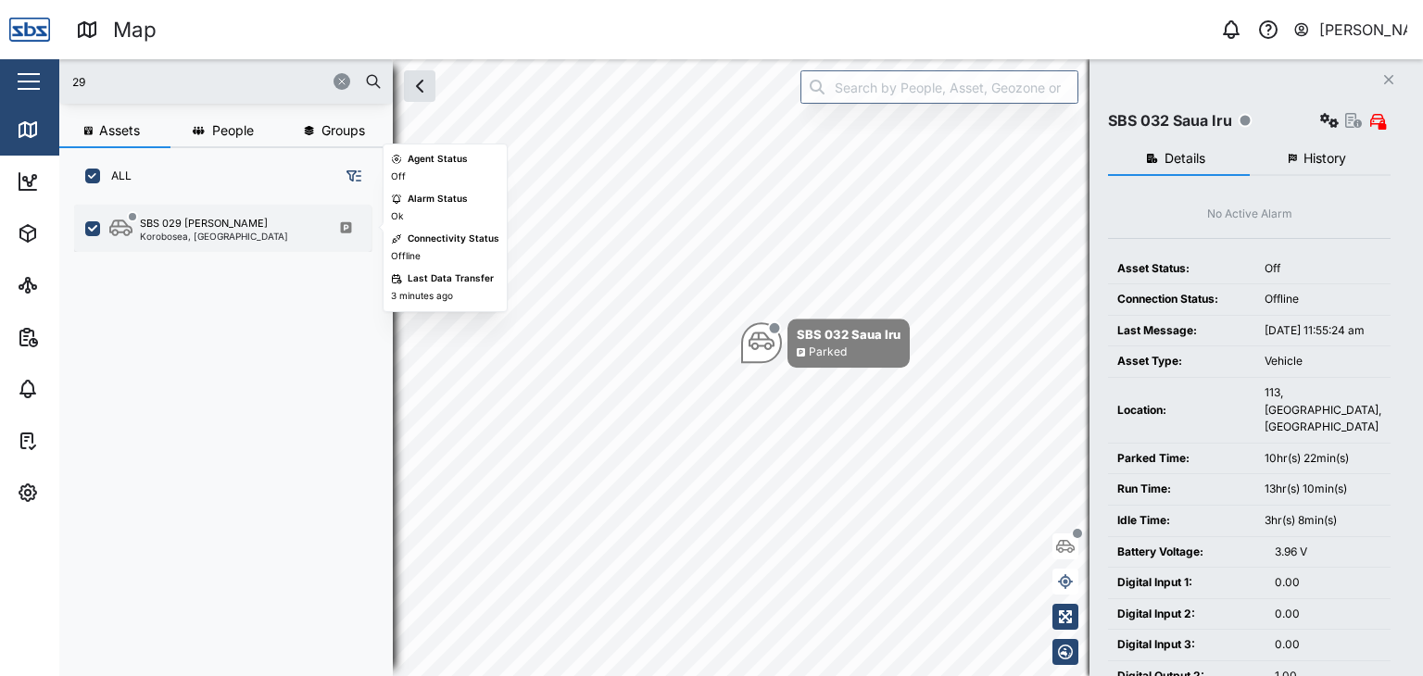
click at [195, 242] on div "SBS 029 [PERSON_NAME] I Korobosea, [GEOGRAPHIC_DATA]" at bounding box center [222, 228] width 297 height 47
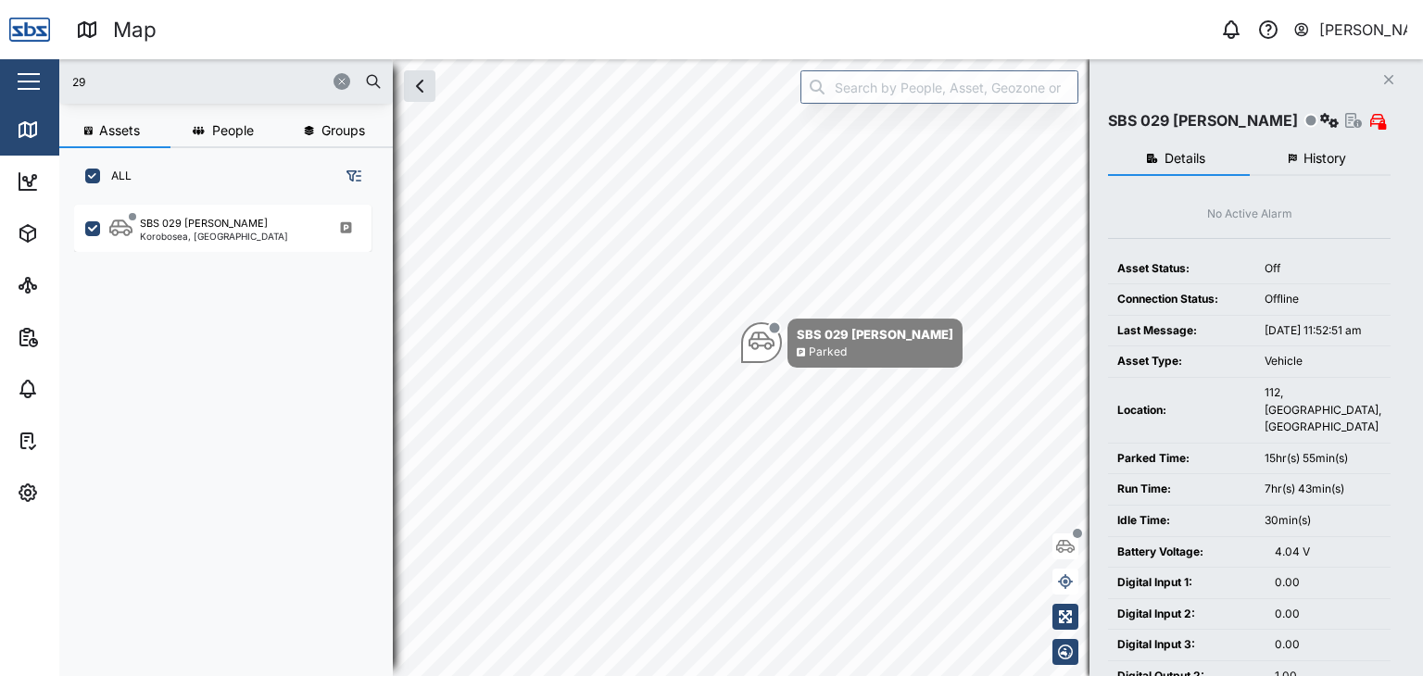
drag, startPoint x: 105, startPoint y: 81, endPoint x: 38, endPoint y: 70, distance: 67.5
click at [38, 70] on div "Map 0 [PERSON_NAME] Close Map Dashboard Assets ATS Camera Generator Personnel T…" at bounding box center [711, 338] width 1423 height 676
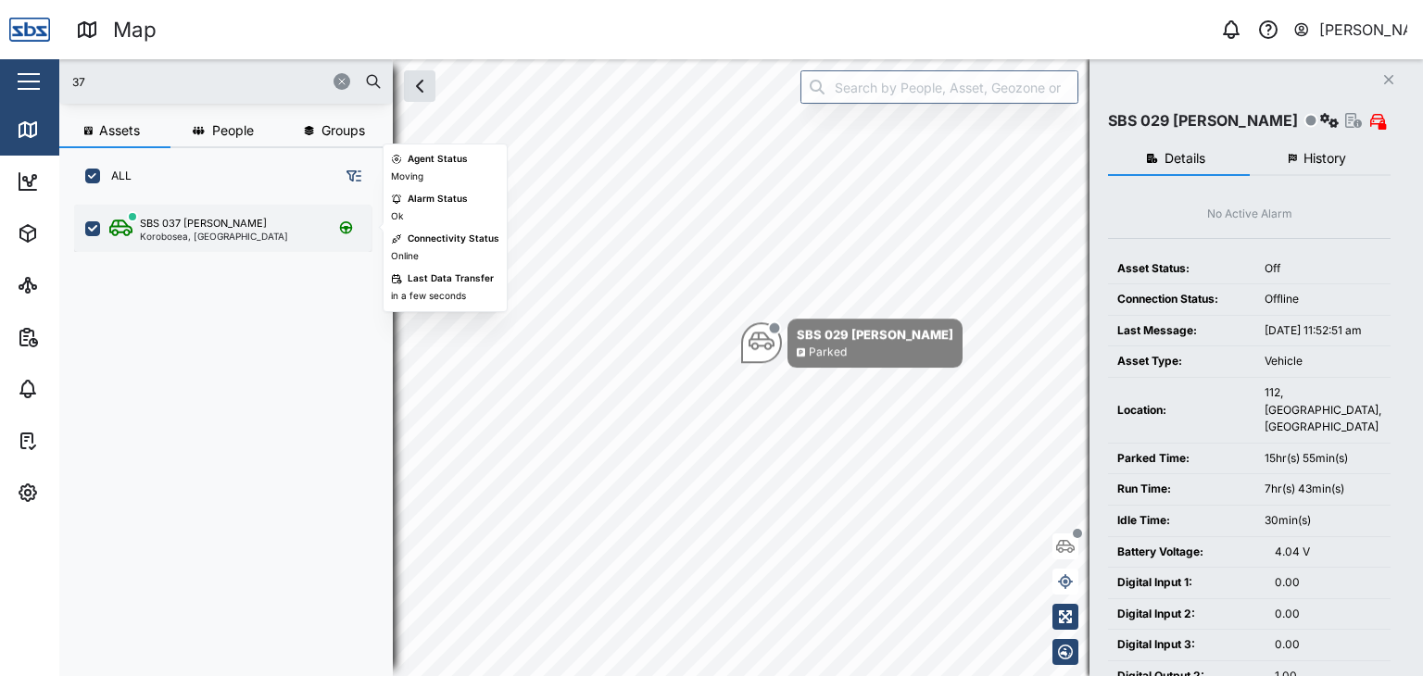
click at [198, 228] on div "SBS 037 [PERSON_NAME]" at bounding box center [203, 224] width 127 height 16
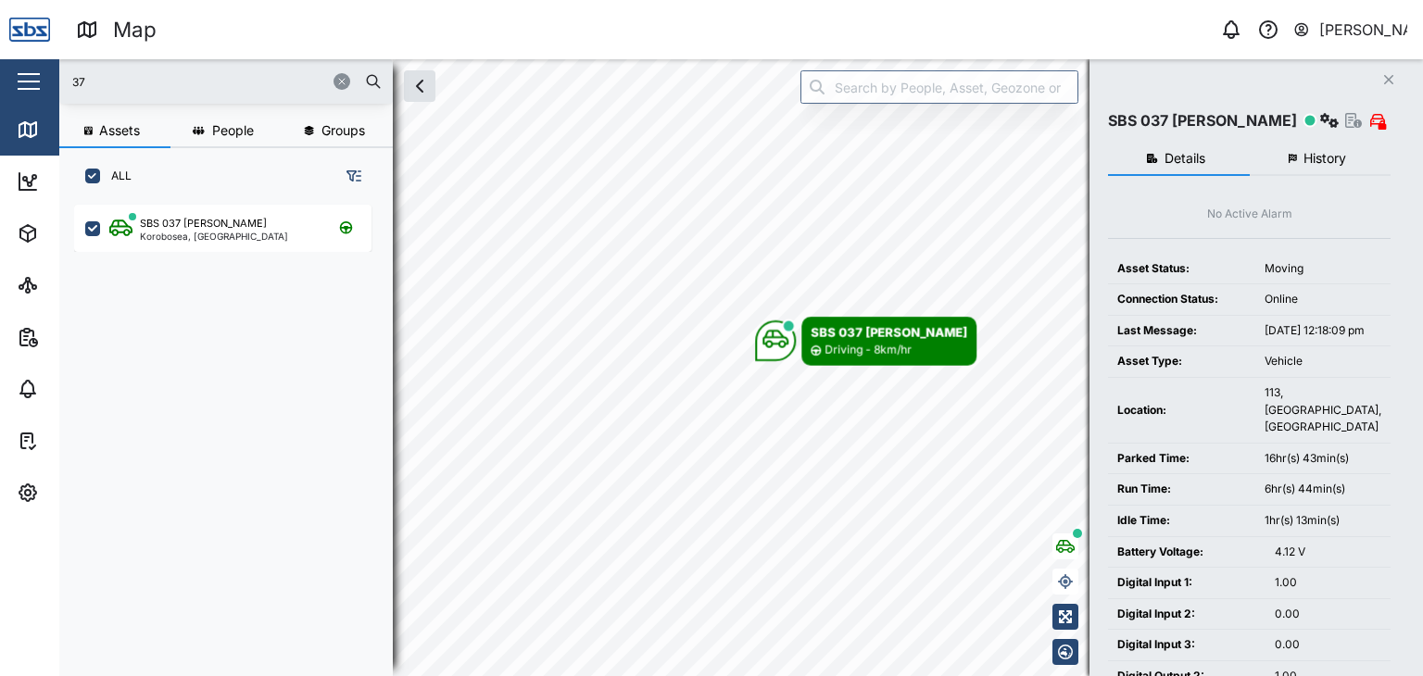
drag, startPoint x: 159, startPoint y: 90, endPoint x: 39, endPoint y: 69, distance: 122.1
click at [39, 69] on div "Map 0 [PERSON_NAME] Close Map Dashboard Assets ATS Camera Generator Personnel T…" at bounding box center [711, 338] width 1423 height 676
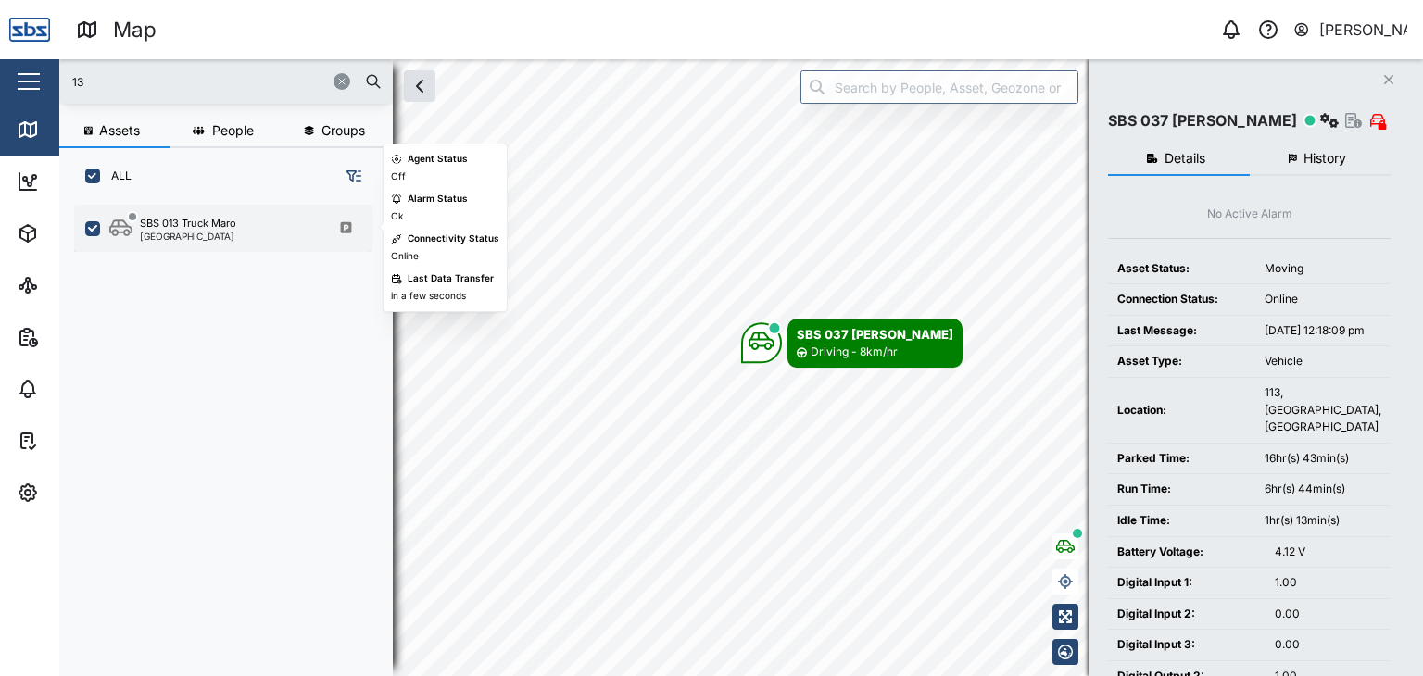
click at [191, 234] on div "[GEOGRAPHIC_DATA]" at bounding box center [188, 236] width 96 height 9
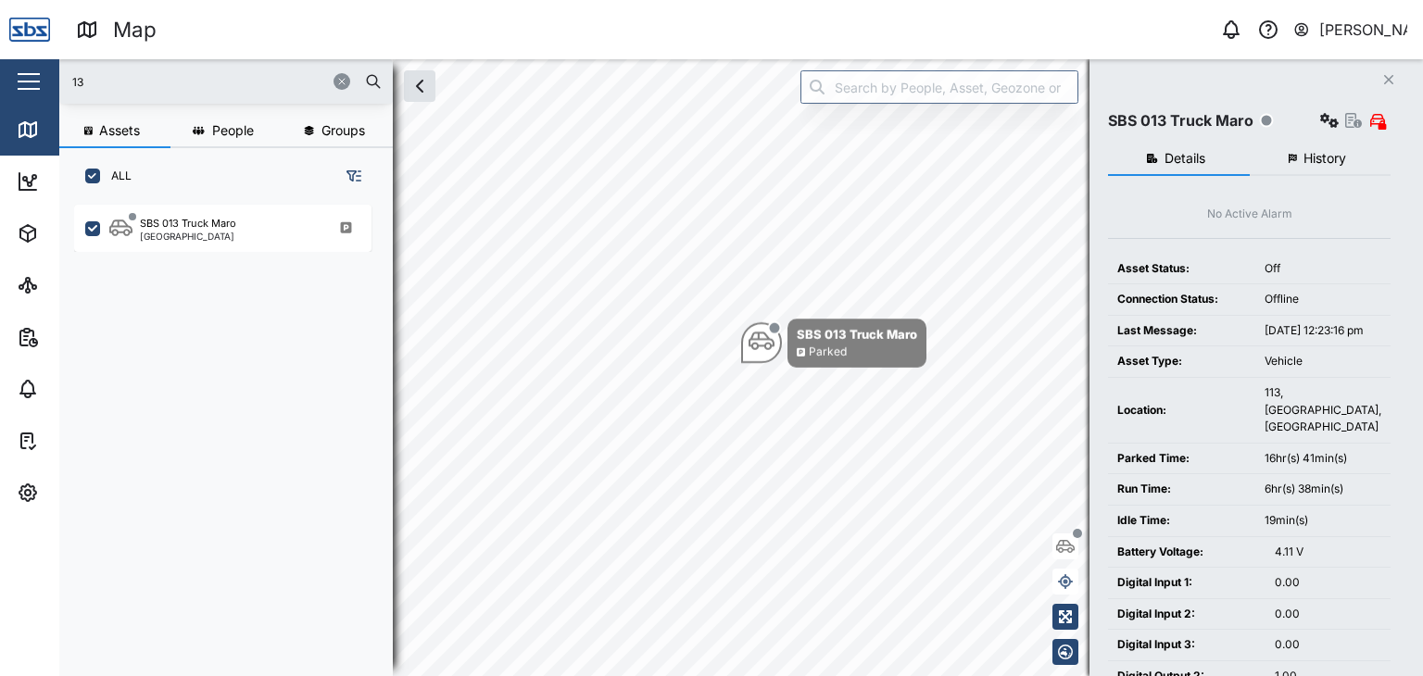
drag, startPoint x: 132, startPoint y: 86, endPoint x: 31, endPoint y: 71, distance: 101.1
click at [31, 71] on div "Map 0 [PERSON_NAME] Close Map Dashboard Assets ATS Camera Generator Personnel T…" at bounding box center [711, 338] width 1423 height 676
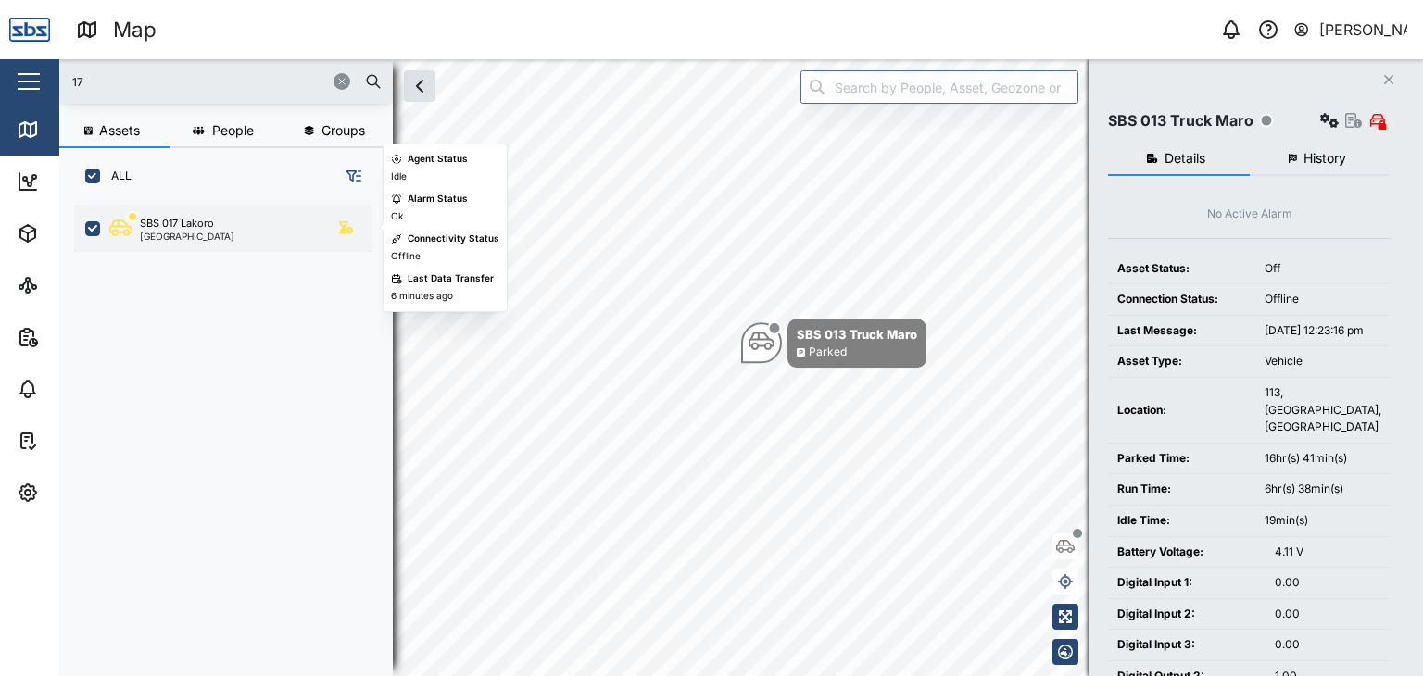
click at [187, 234] on div "[GEOGRAPHIC_DATA]" at bounding box center [187, 236] width 94 height 9
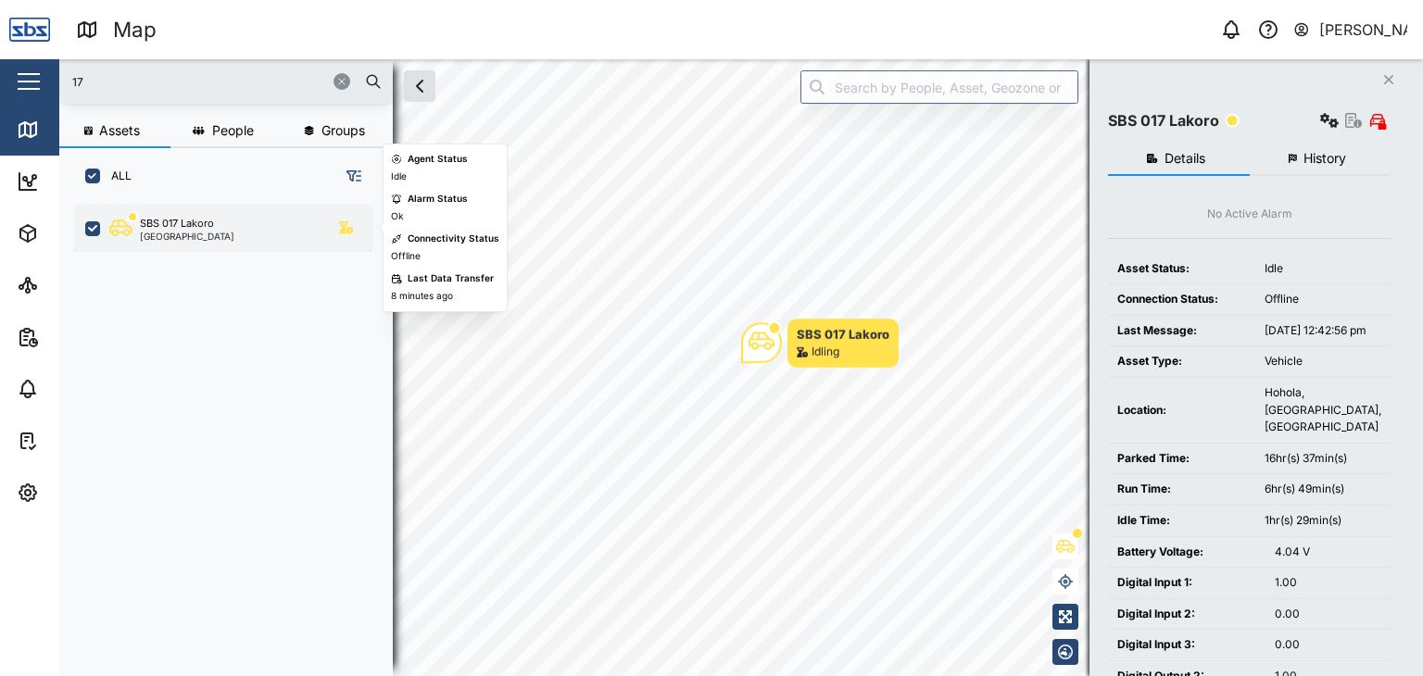
click at [196, 233] on div "[GEOGRAPHIC_DATA]" at bounding box center [187, 236] width 94 height 9
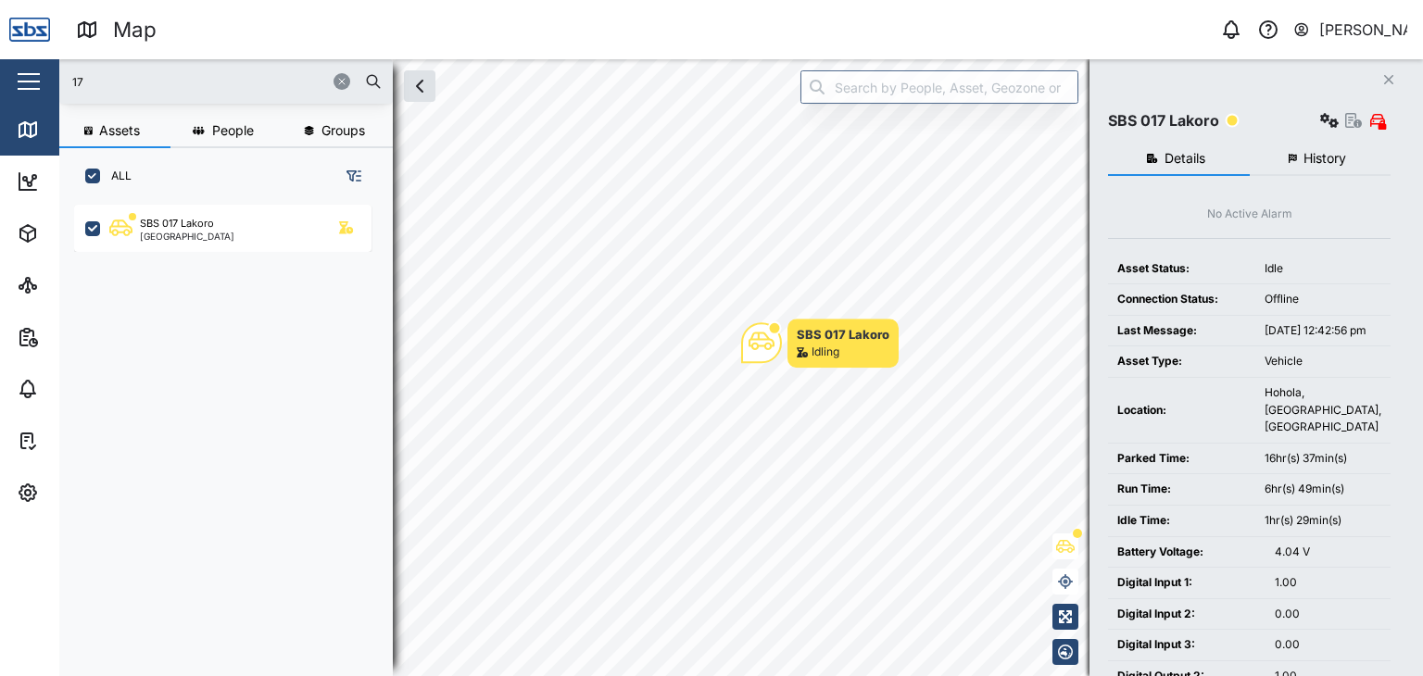
drag, startPoint x: 135, startPoint y: 74, endPoint x: 40, endPoint y: 64, distance: 96.0
click at [40, 64] on div "Map 0 [PERSON_NAME] Close Map Dashboard Assets ATS Camera Generator Personnel T…" at bounding box center [711, 338] width 1423 height 676
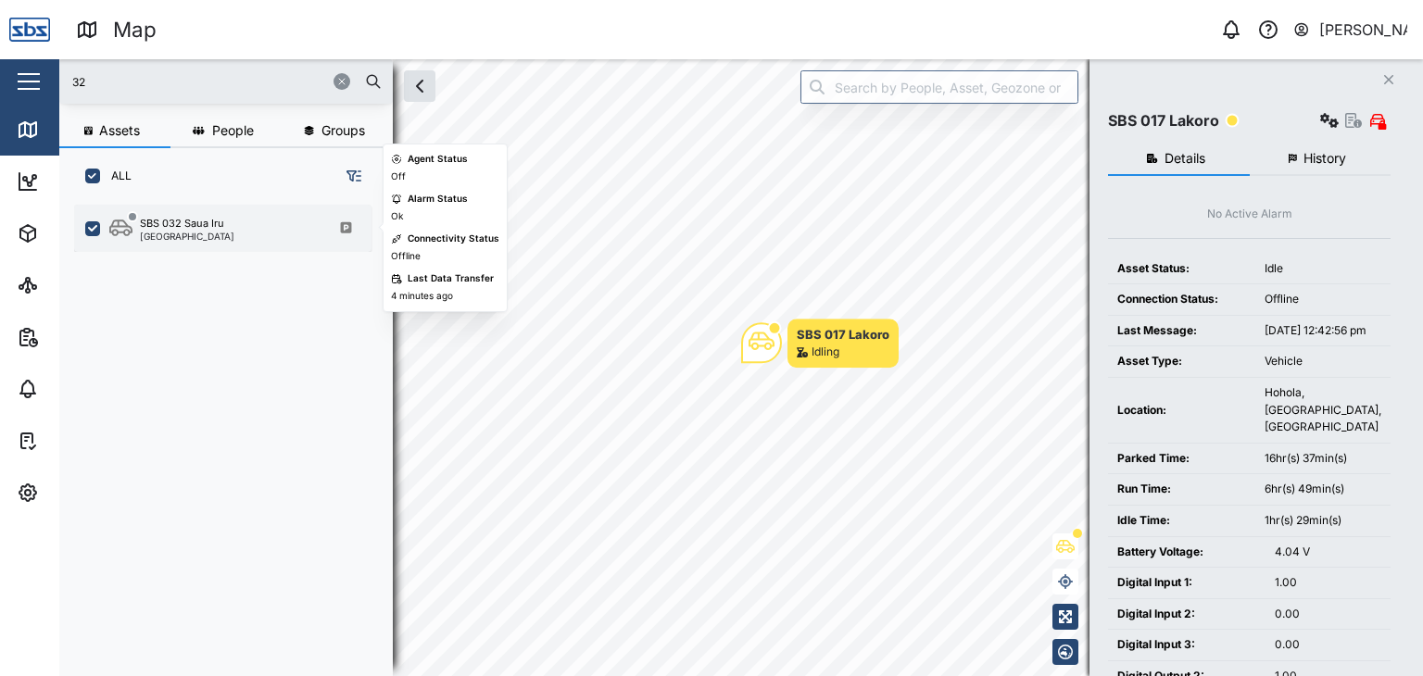
click at [178, 226] on div "SBS 032 Saua Iru" at bounding box center [182, 224] width 84 height 16
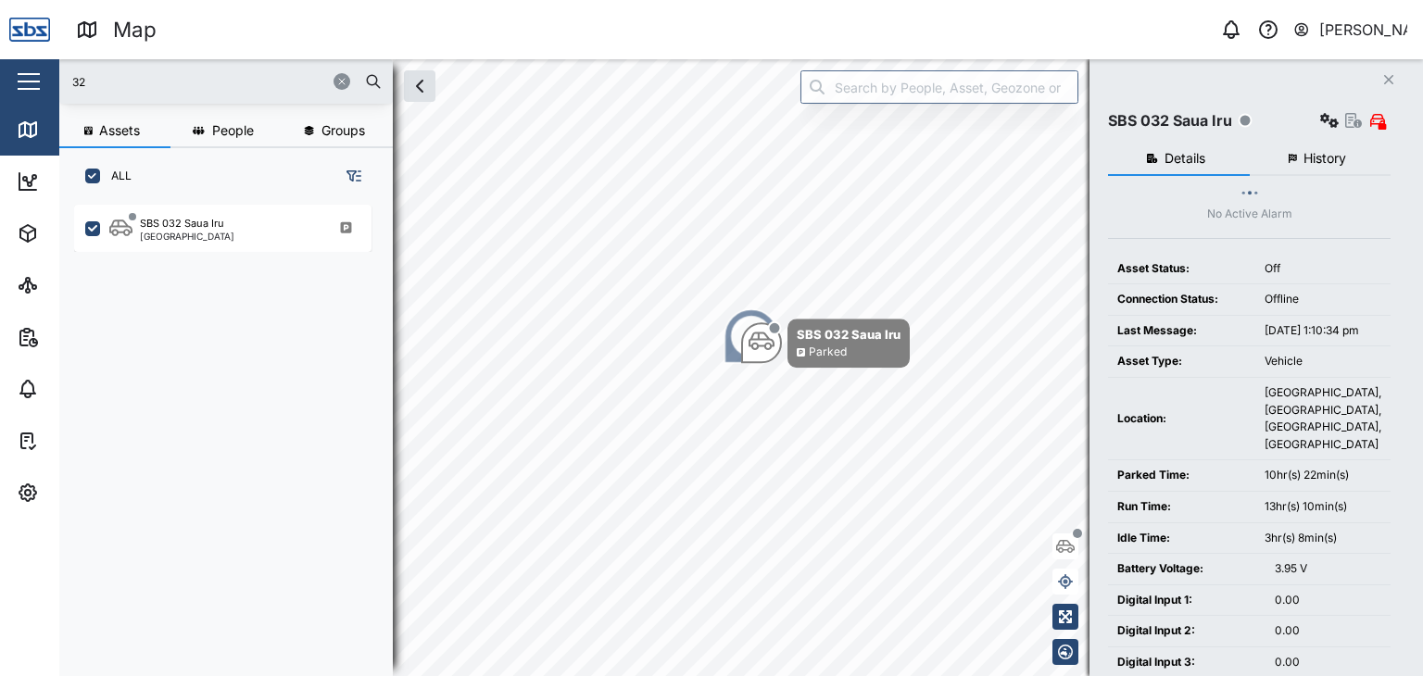
drag, startPoint x: 109, startPoint y: 88, endPoint x: 11, endPoint y: 82, distance: 98.4
click at [11, 82] on div "Map 0 [PERSON_NAME] Close Map Dashboard Assets ATS Camera Generator Personnel T…" at bounding box center [711, 338] width 1423 height 676
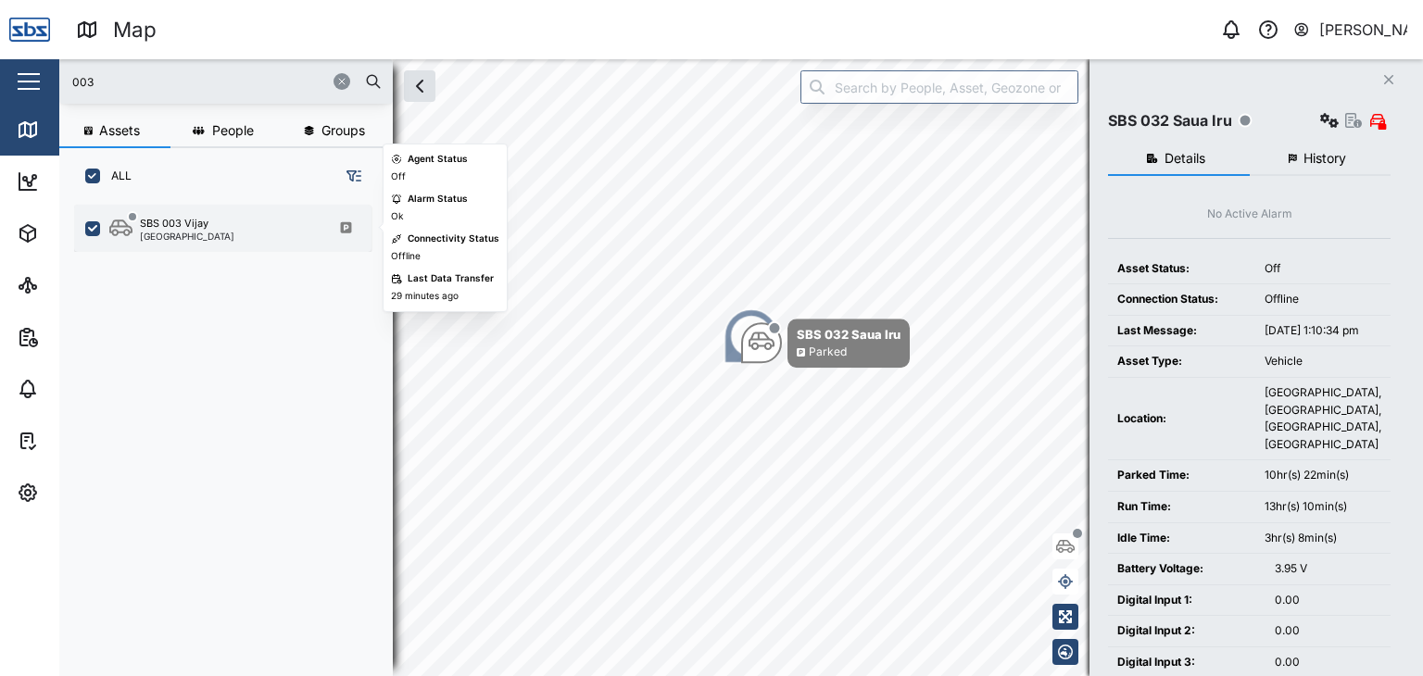
click at [196, 223] on div "SBS 003 Vijay" at bounding box center [174, 224] width 69 height 16
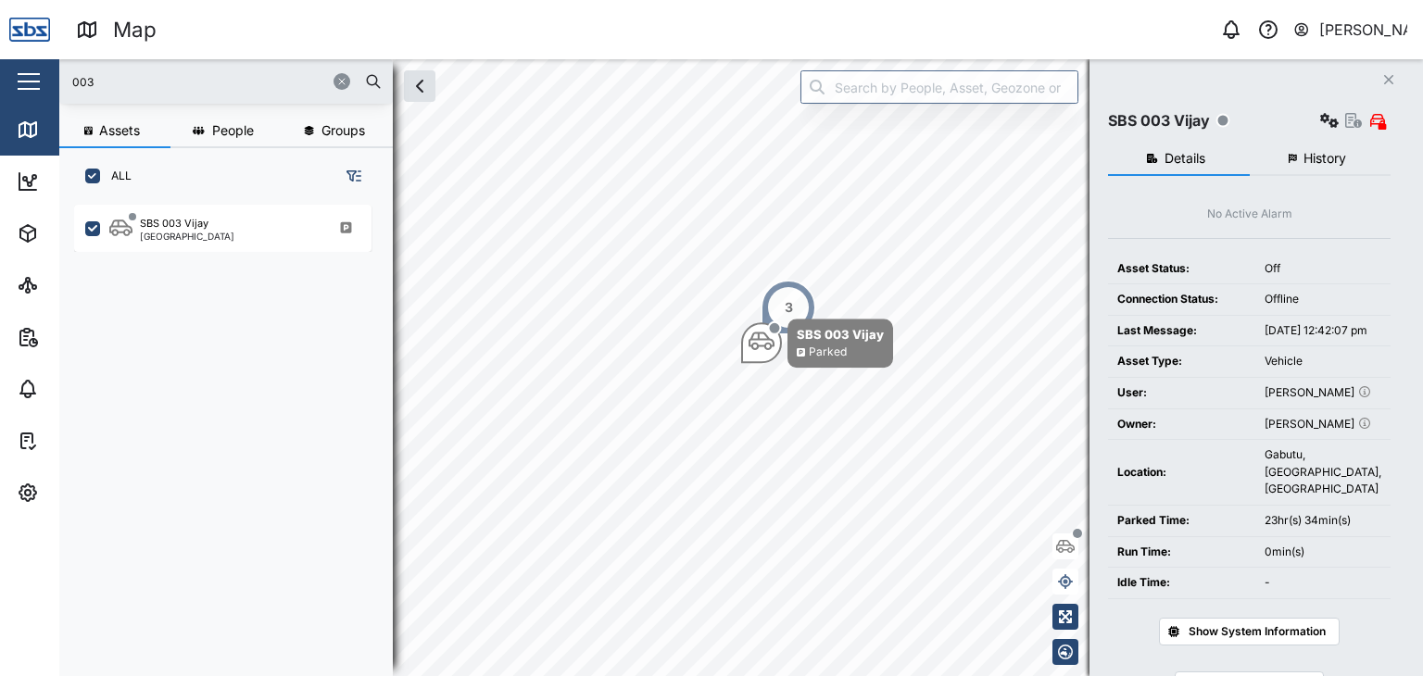
click at [780, 297] on div "3" at bounding box center [789, 308] width 56 height 56
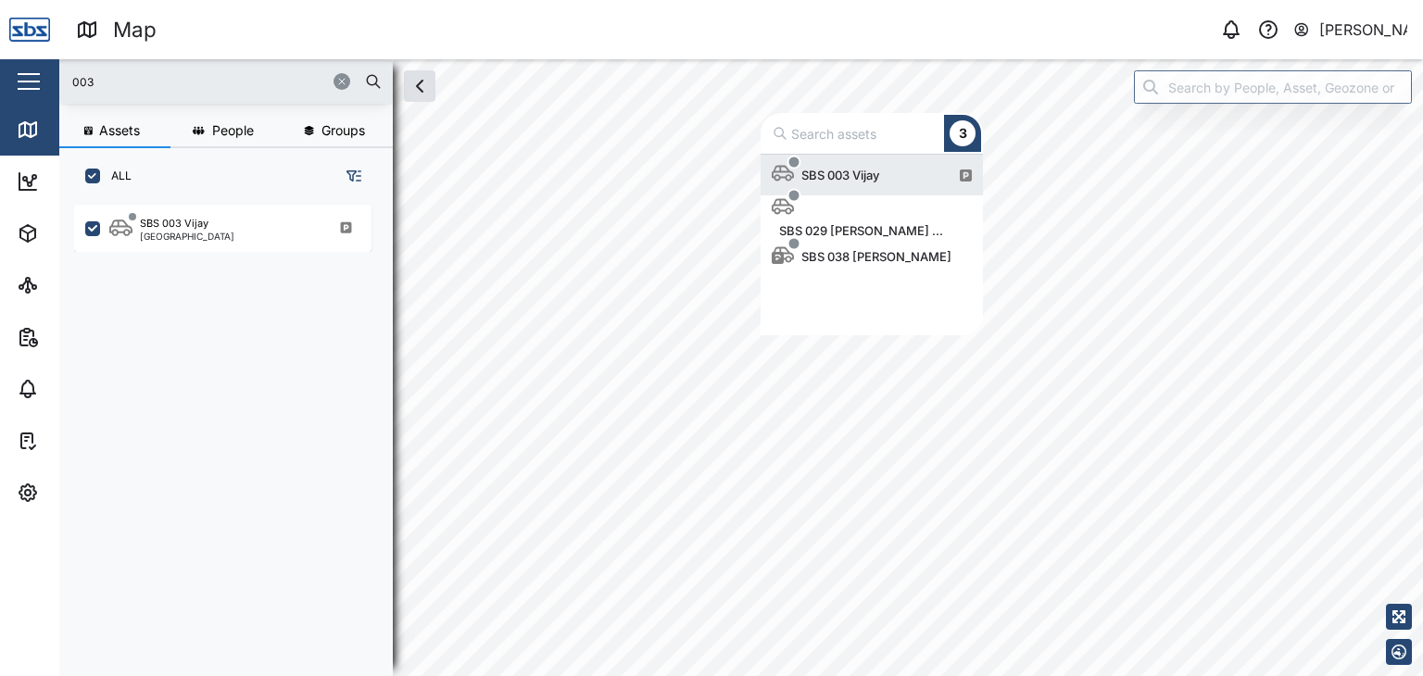
scroll to position [167, 208]
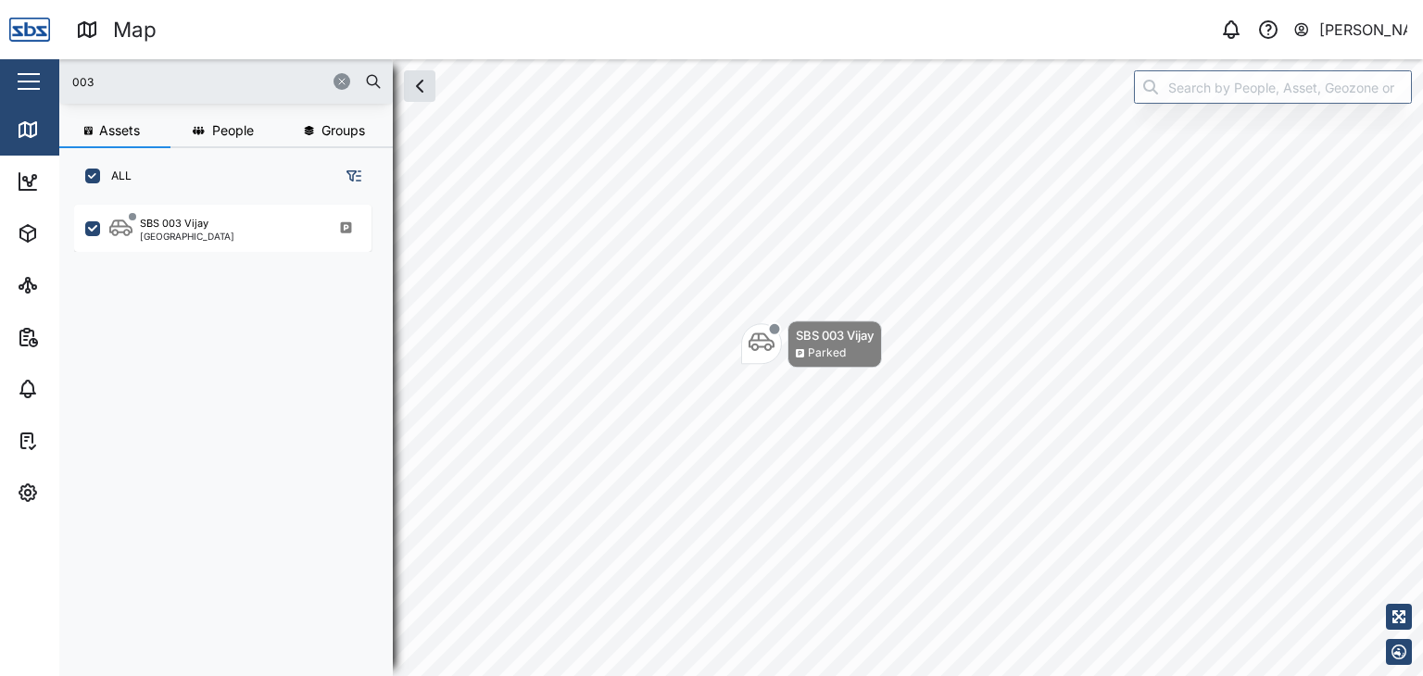
drag, startPoint x: 118, startPoint y: 82, endPoint x: 44, endPoint y: 61, distance: 76.2
click at [44, 61] on div "Map 0 [PERSON_NAME] Close Map Dashboard Assets ATS Camera Generator Personnel T…" at bounding box center [711, 338] width 1423 height 676
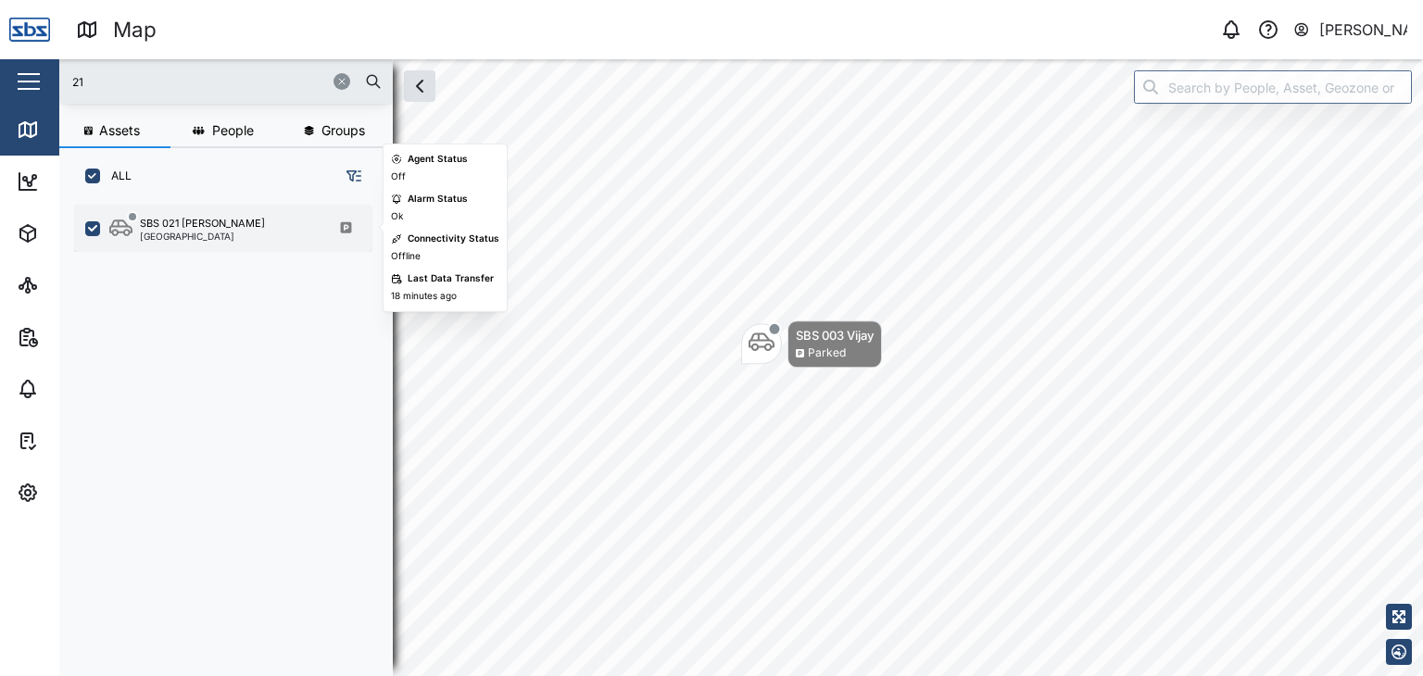
click at [206, 234] on div "[GEOGRAPHIC_DATA]" at bounding box center [202, 236] width 125 height 9
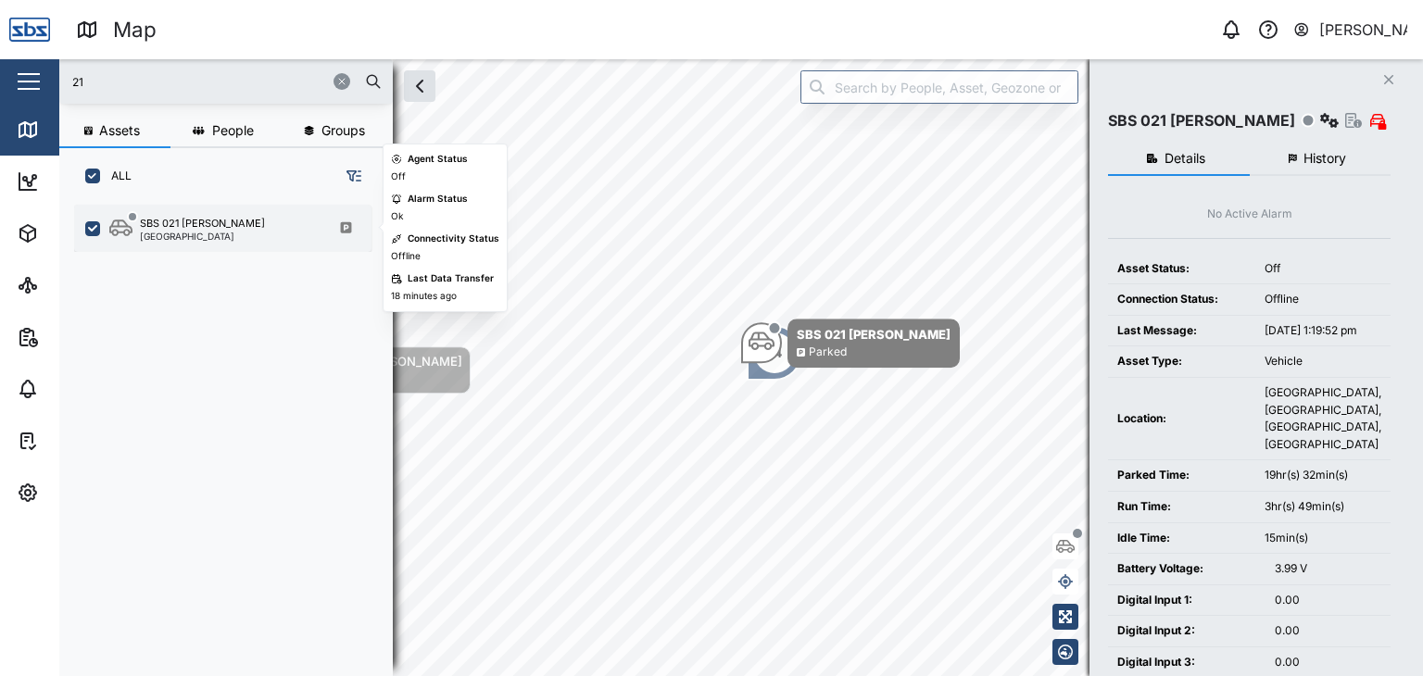
click at [167, 234] on div "[GEOGRAPHIC_DATA]" at bounding box center [202, 236] width 125 height 9
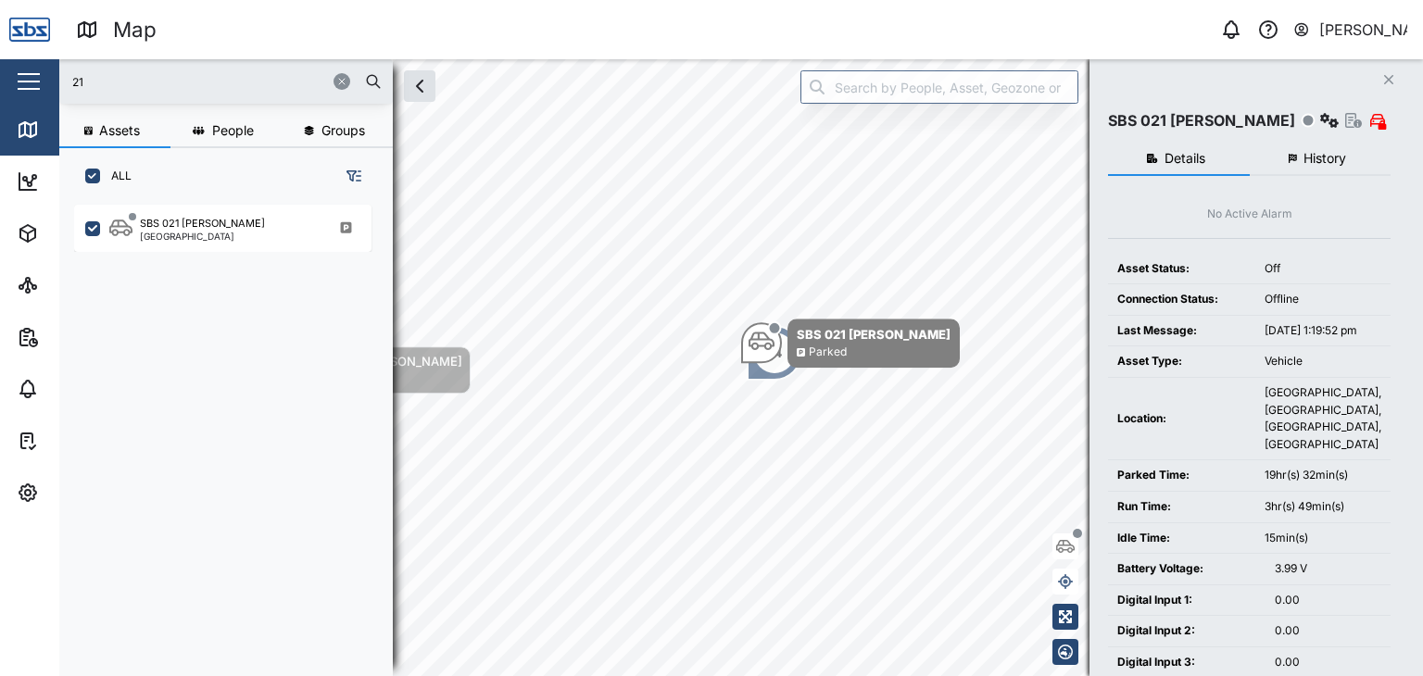
click at [1316, 160] on span "History" at bounding box center [1324, 158] width 43 height 13
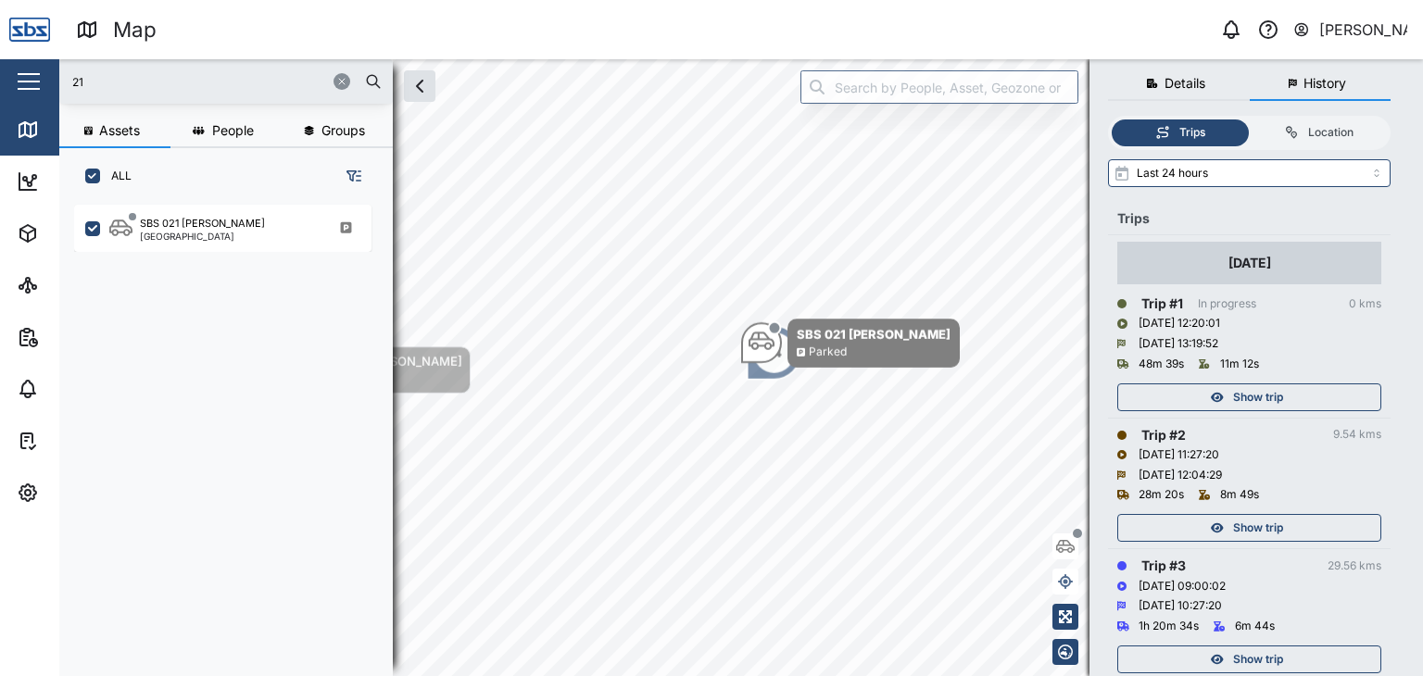
scroll to position [93, 0]
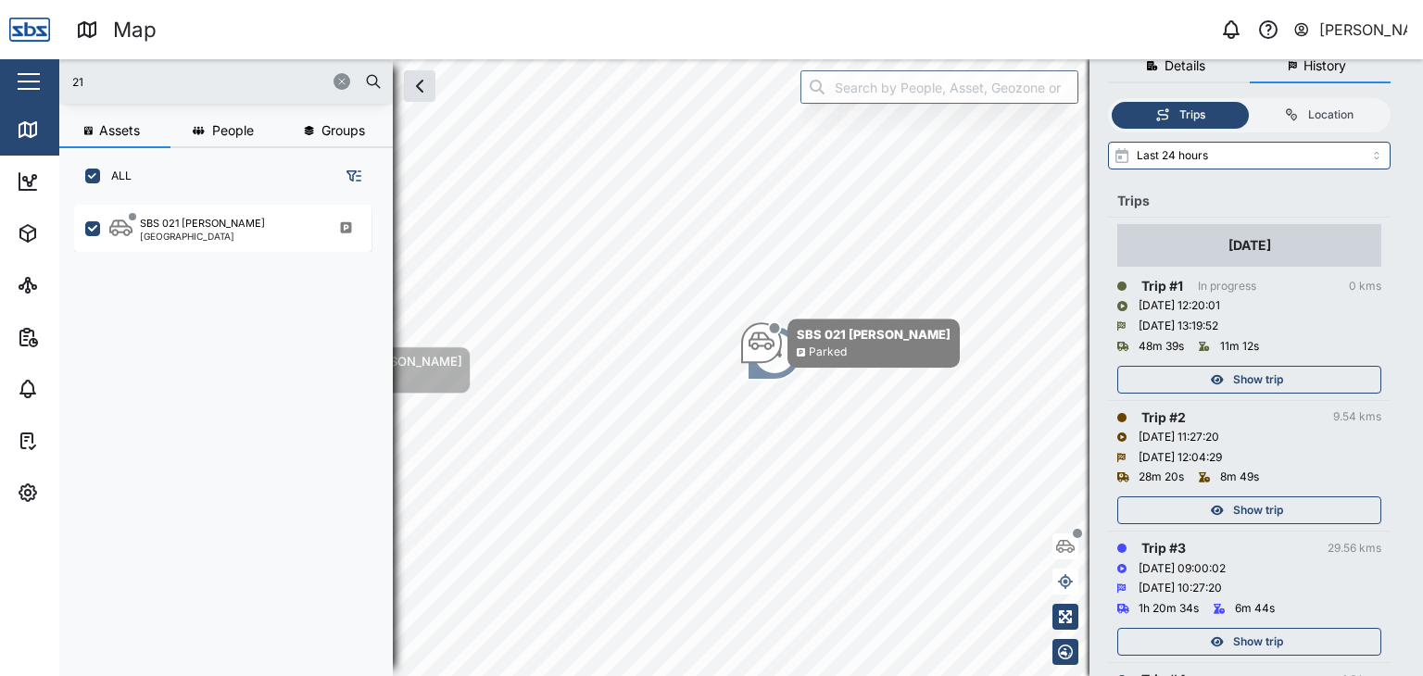
click at [1260, 375] on span "Show trip" at bounding box center [1258, 380] width 50 height 26
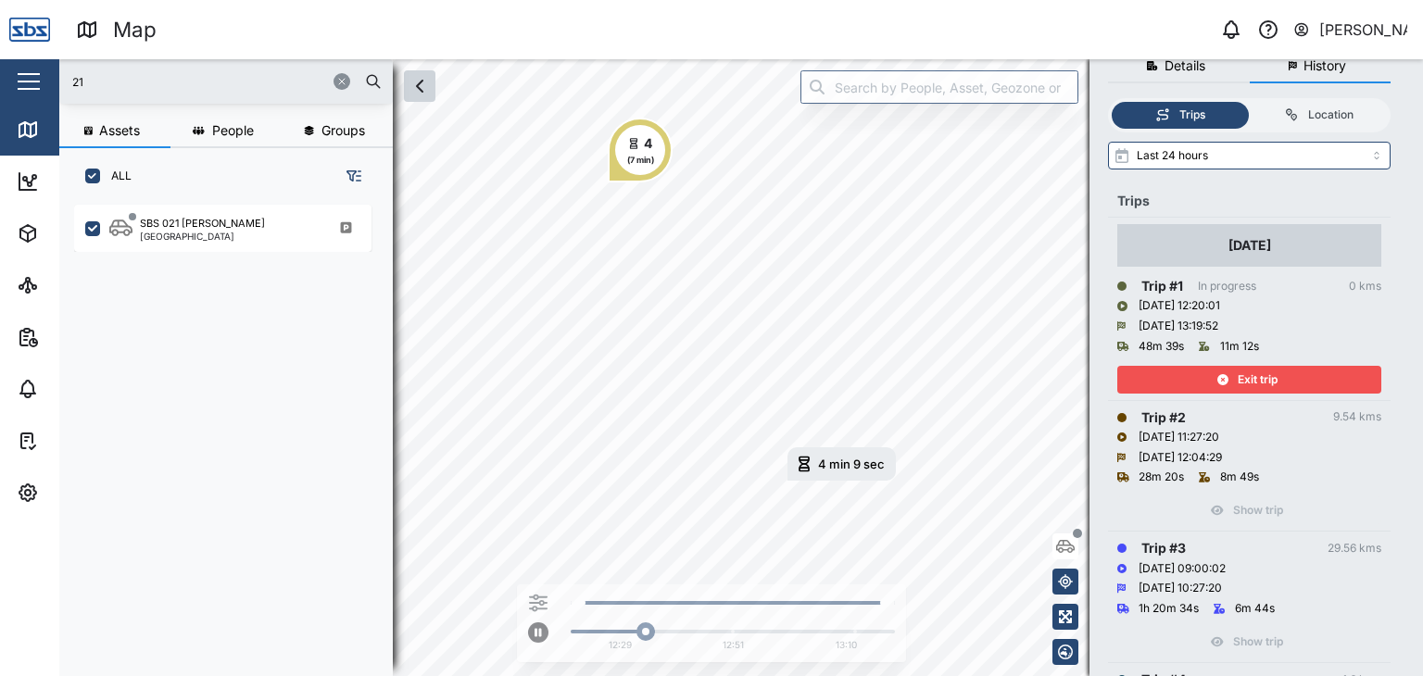
click at [422, 93] on icon "button" at bounding box center [420, 86] width 22 height 22
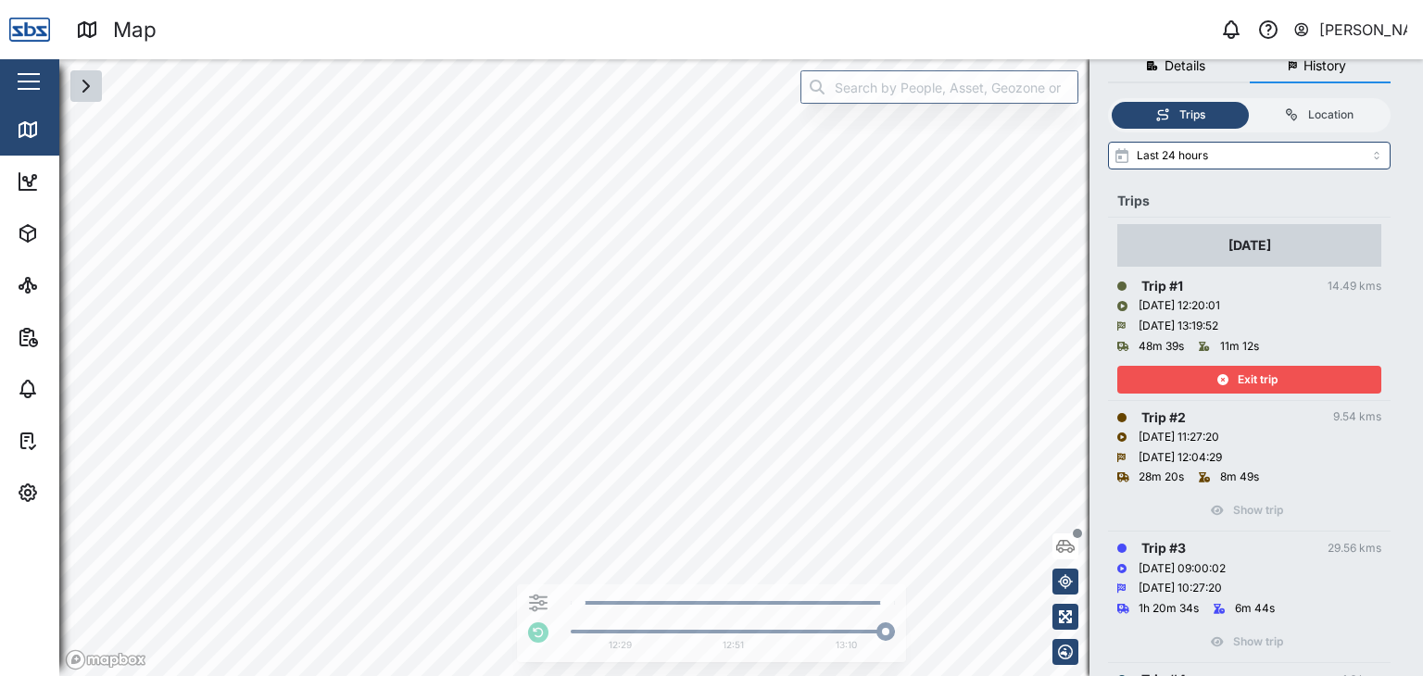
click at [1277, 375] on span "Exit trip" at bounding box center [1258, 380] width 40 height 26
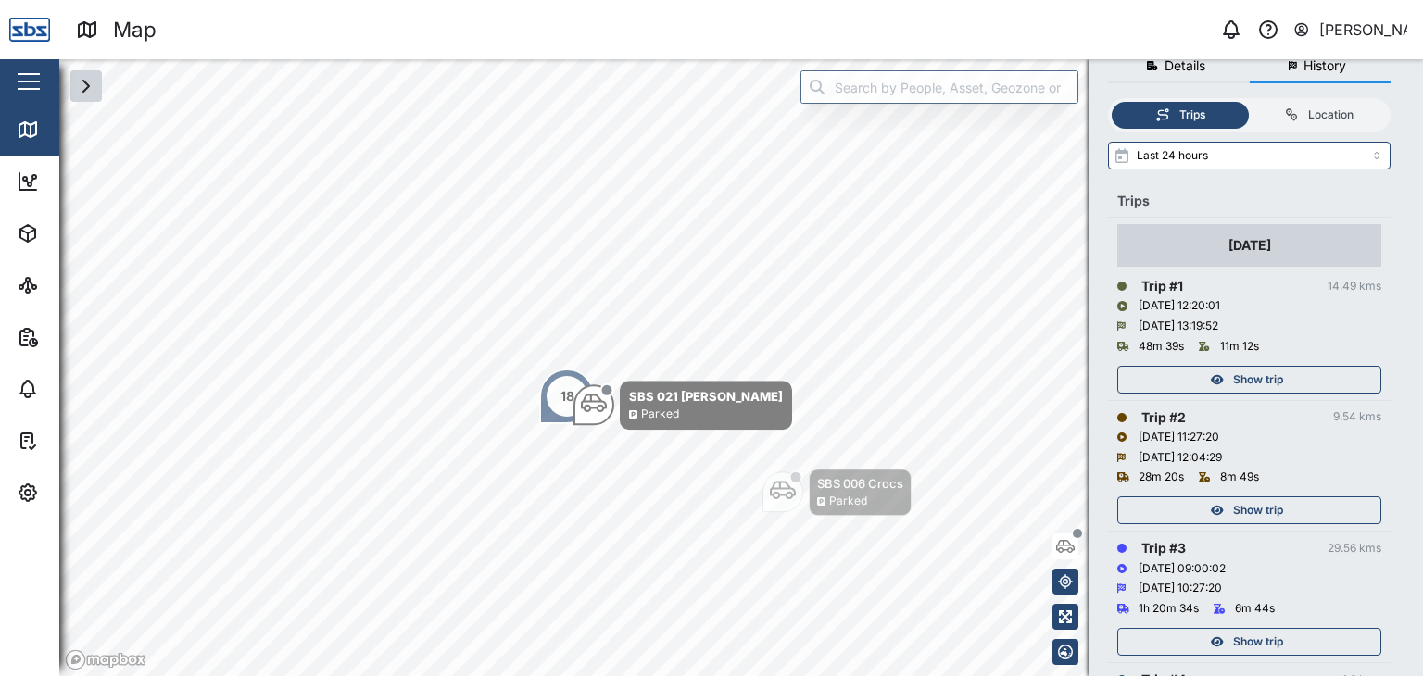
click at [85, 84] on icon "button" at bounding box center [86, 86] width 22 height 22
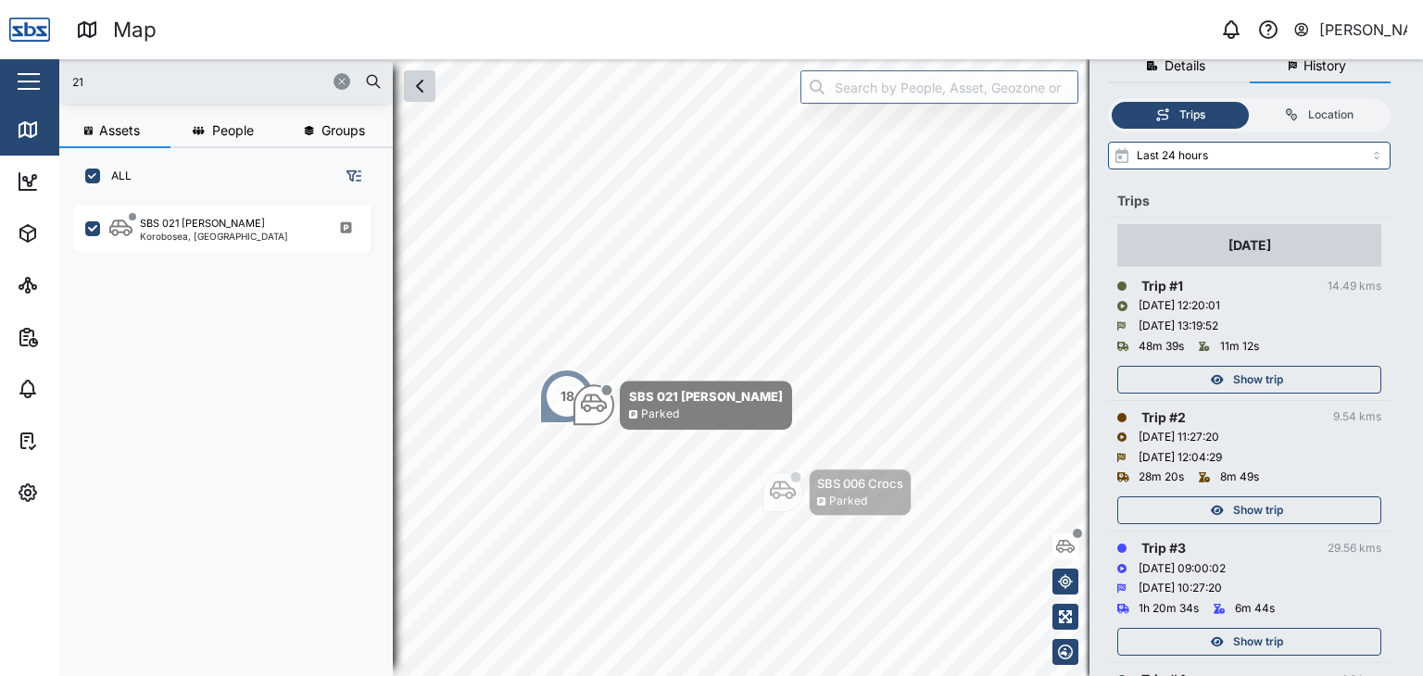
scroll to position [448, 289]
click at [85, 68] on div "21" at bounding box center [225, 81] width 333 height 44
drag, startPoint x: 95, startPoint y: 73, endPoint x: 51, endPoint y: 73, distance: 44.5
click at [51, 73] on div "Map 0 [PERSON_NAME] Close Map Dashboard Assets ATS Camera Generator Personnel T…" at bounding box center [711, 338] width 1423 height 676
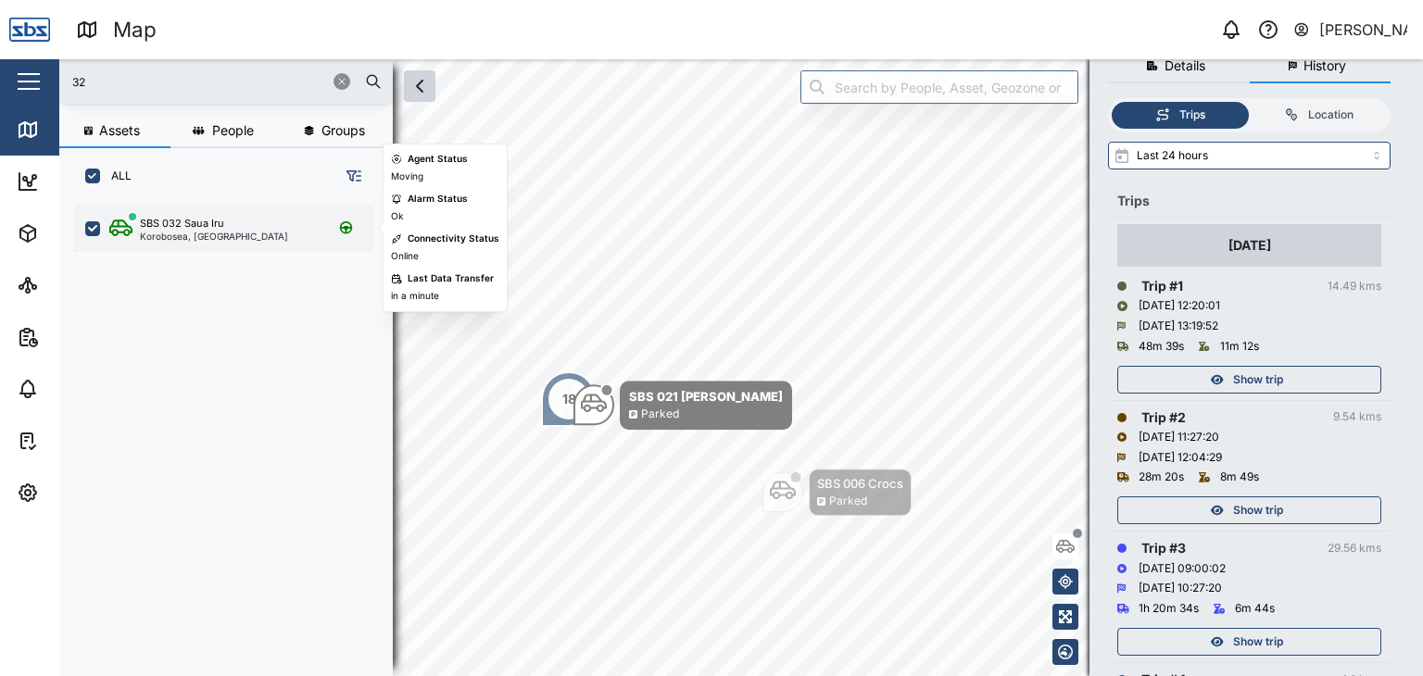
click at [182, 228] on div "SBS 032 Saua Iru" at bounding box center [182, 224] width 84 height 16
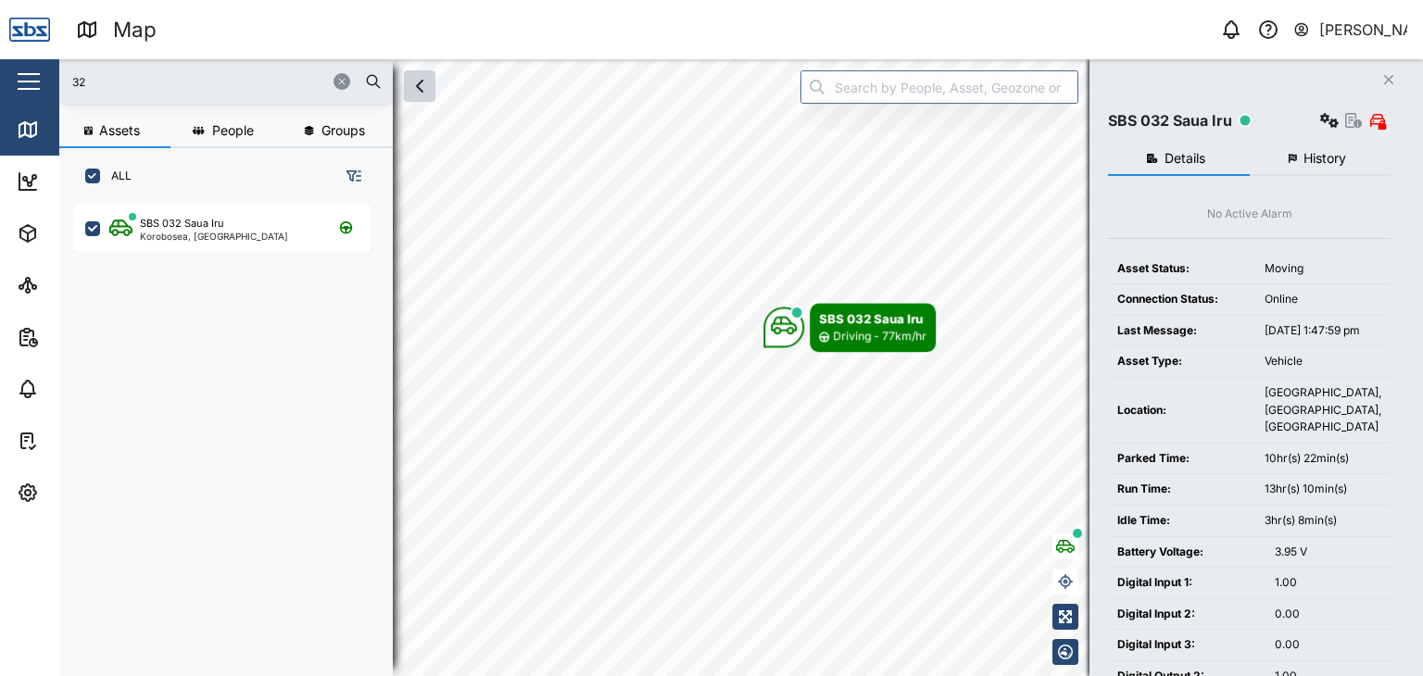
drag, startPoint x: 94, startPoint y: 92, endPoint x: 59, endPoint y: 92, distance: 35.2
click at [59, 92] on div "32" at bounding box center [225, 81] width 333 height 44
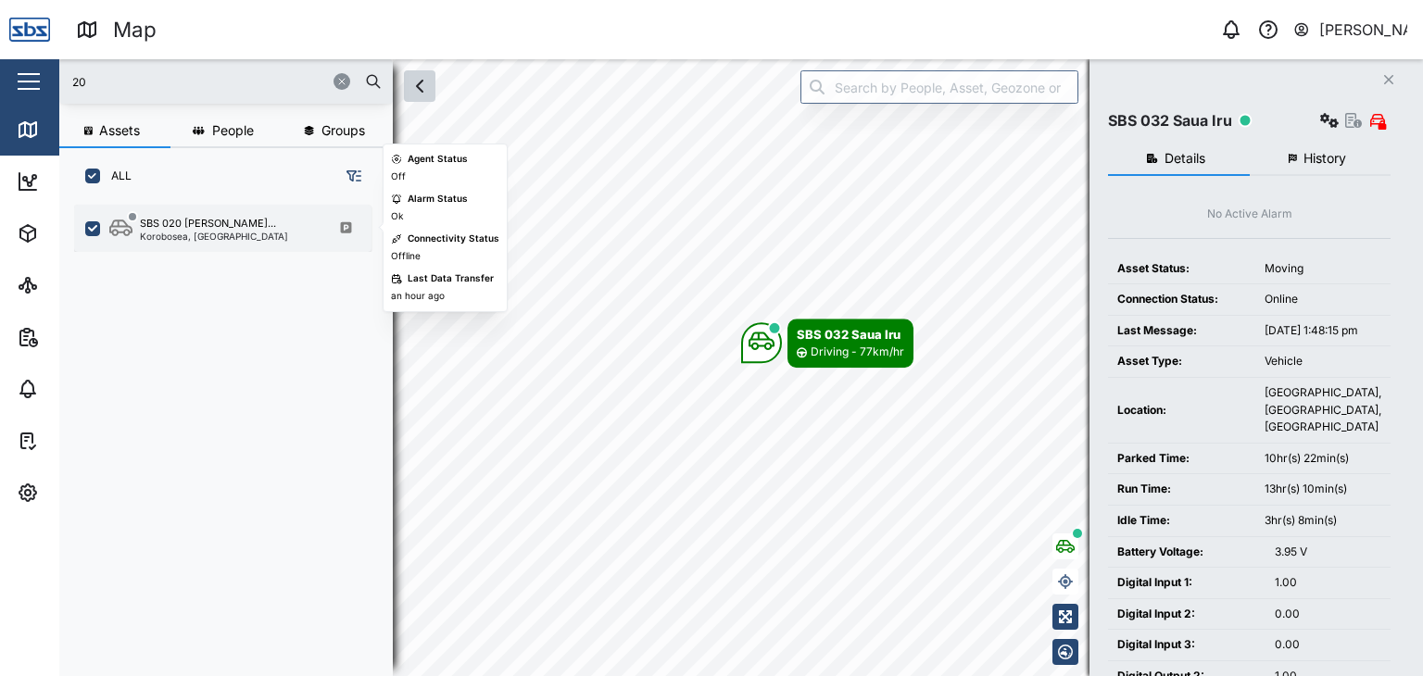
click at [174, 232] on div "Korobosea, [GEOGRAPHIC_DATA]" at bounding box center [214, 236] width 148 height 9
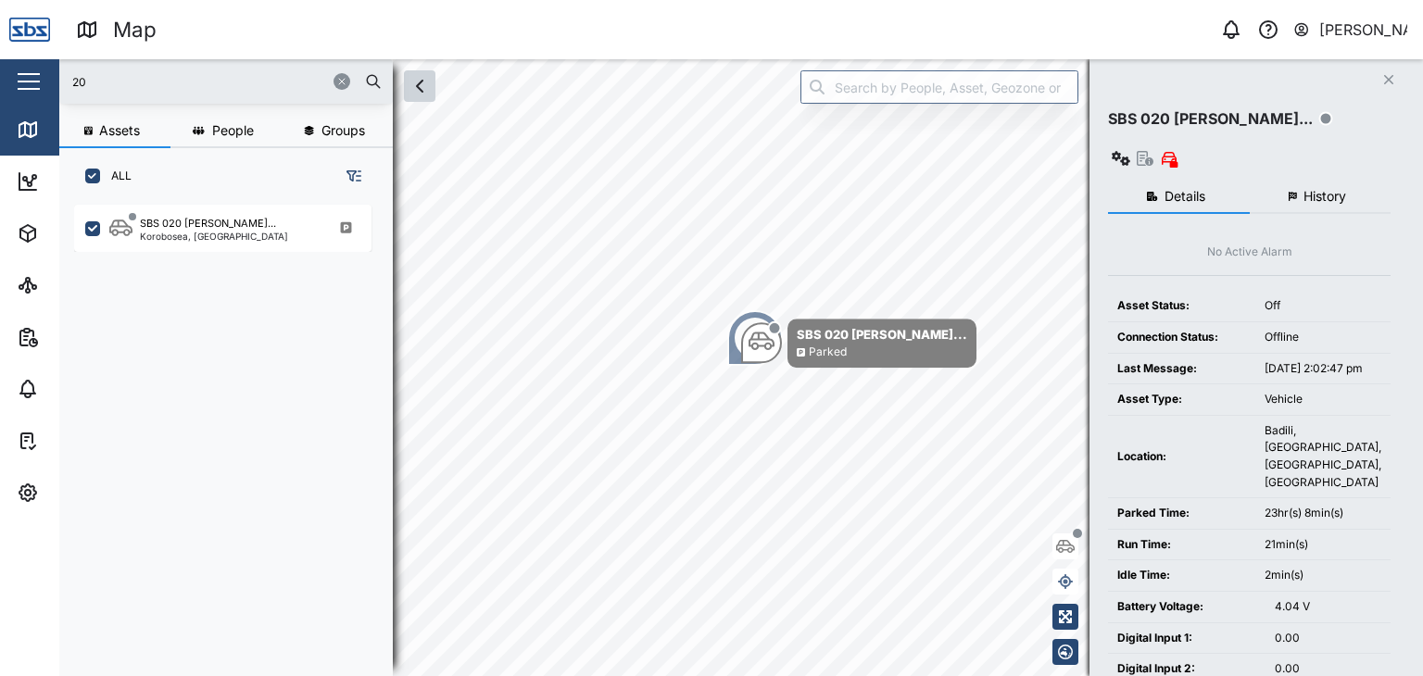
drag, startPoint x: 100, startPoint y: 82, endPoint x: 21, endPoint y: 75, distance: 79.1
click at [21, 75] on div "Map 0 [PERSON_NAME] Close Map Dashboard Assets ATS Camera Generator Personnel T…" at bounding box center [711, 338] width 1423 height 676
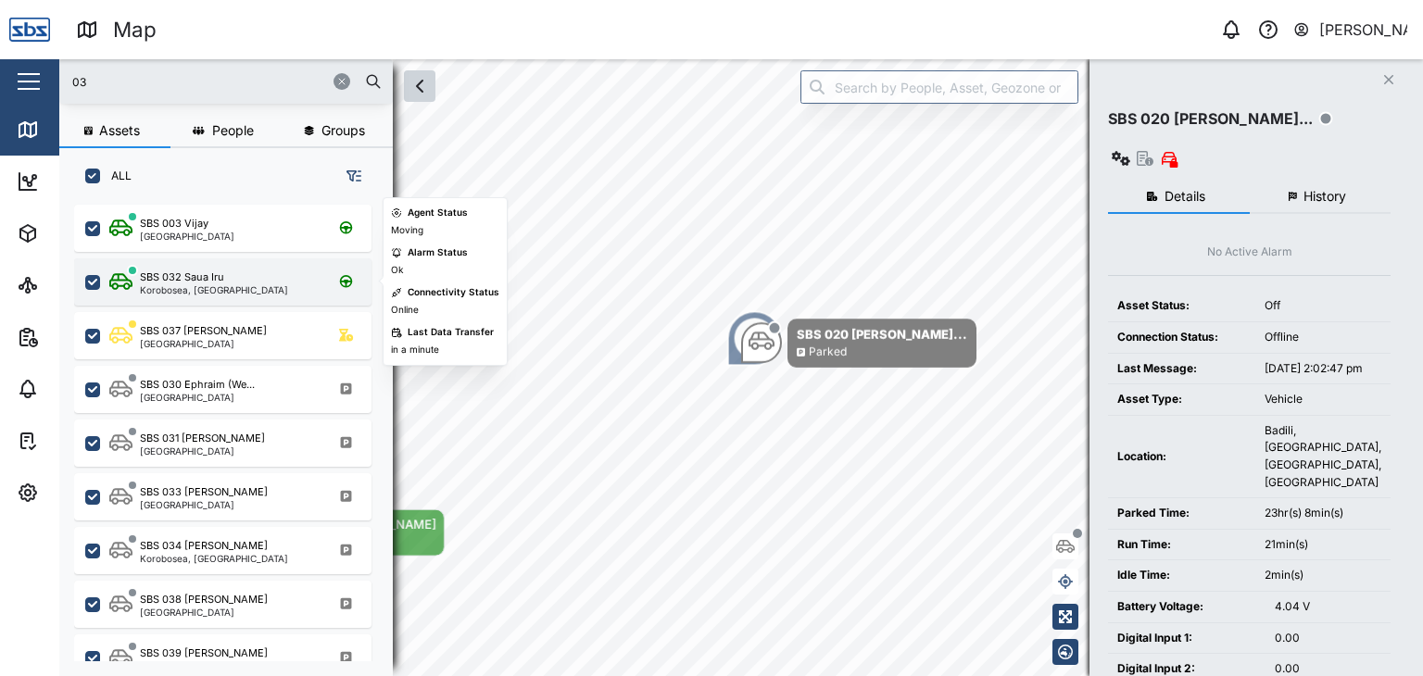
click at [226, 287] on div "Korobosea, [GEOGRAPHIC_DATA]" at bounding box center [214, 289] width 148 height 9
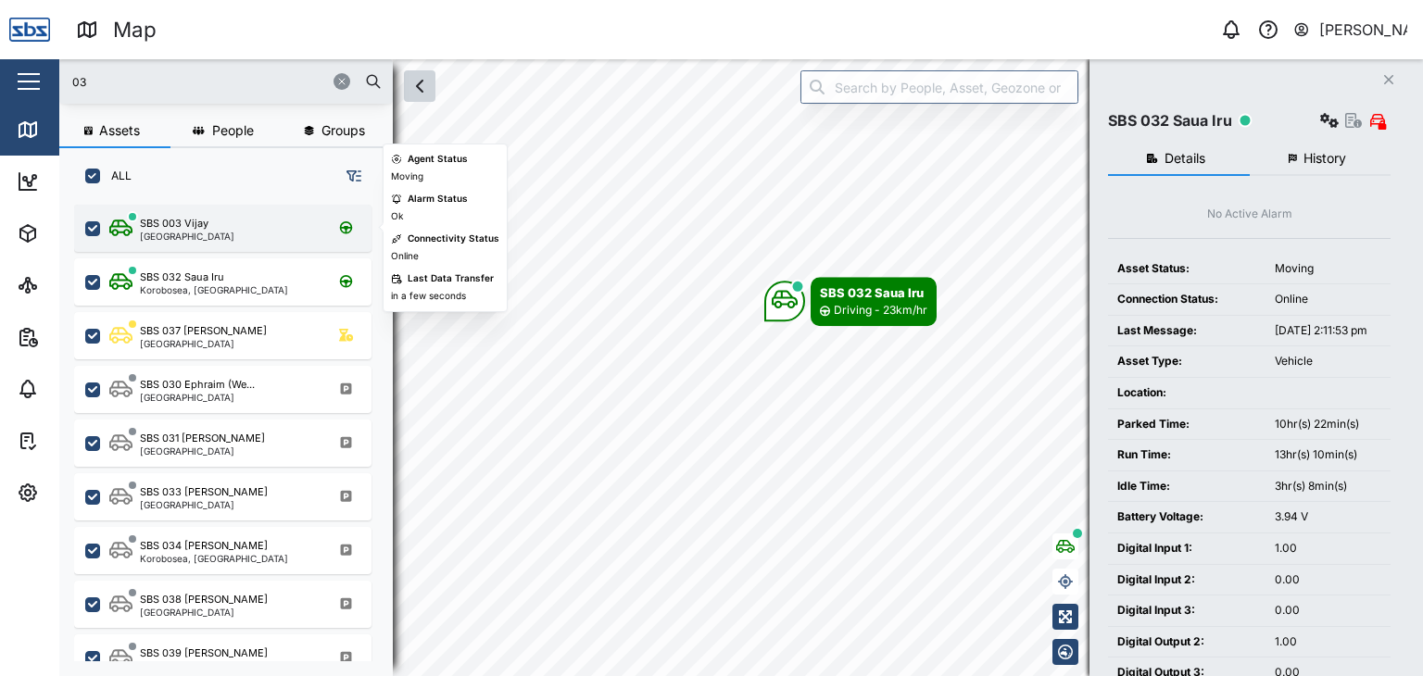
click at [189, 242] on div "SBS 003 Vijay [GEOGRAPHIC_DATA]" at bounding box center [222, 228] width 297 height 47
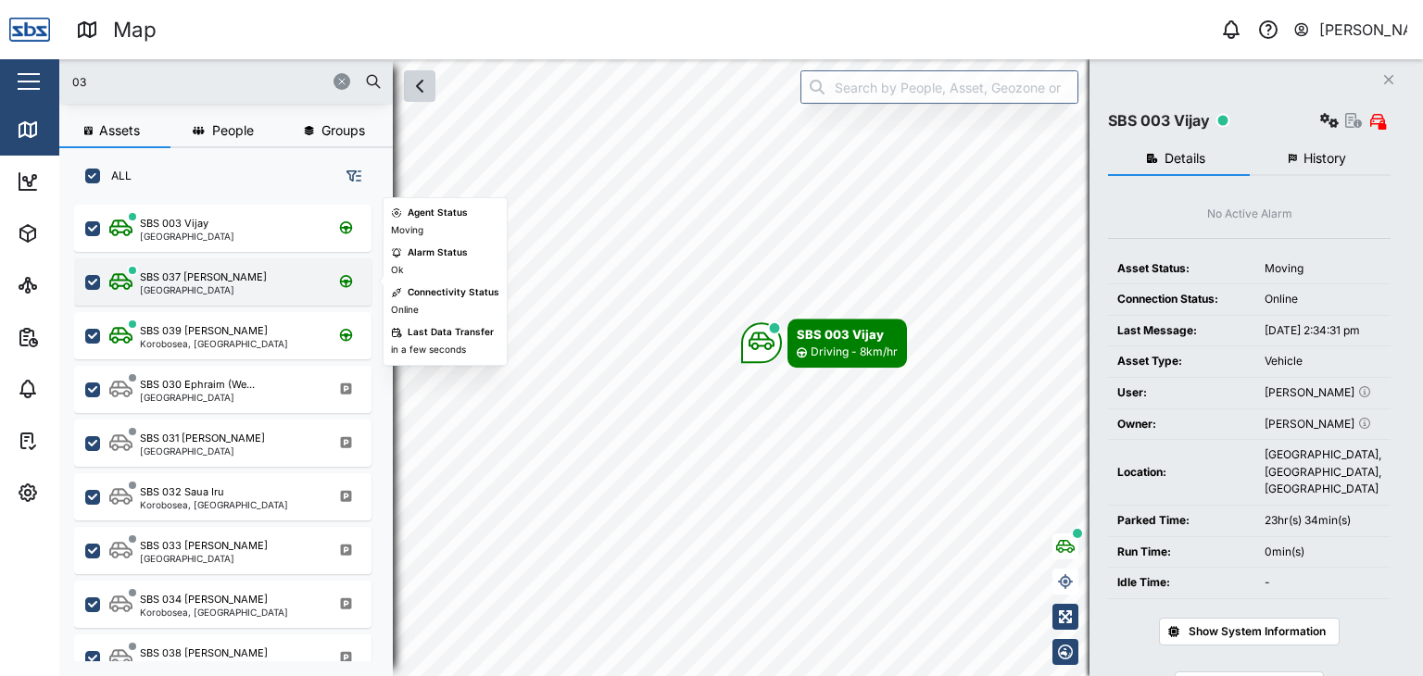
click at [194, 277] on div "SBS 037 [PERSON_NAME]" at bounding box center [203, 278] width 127 height 16
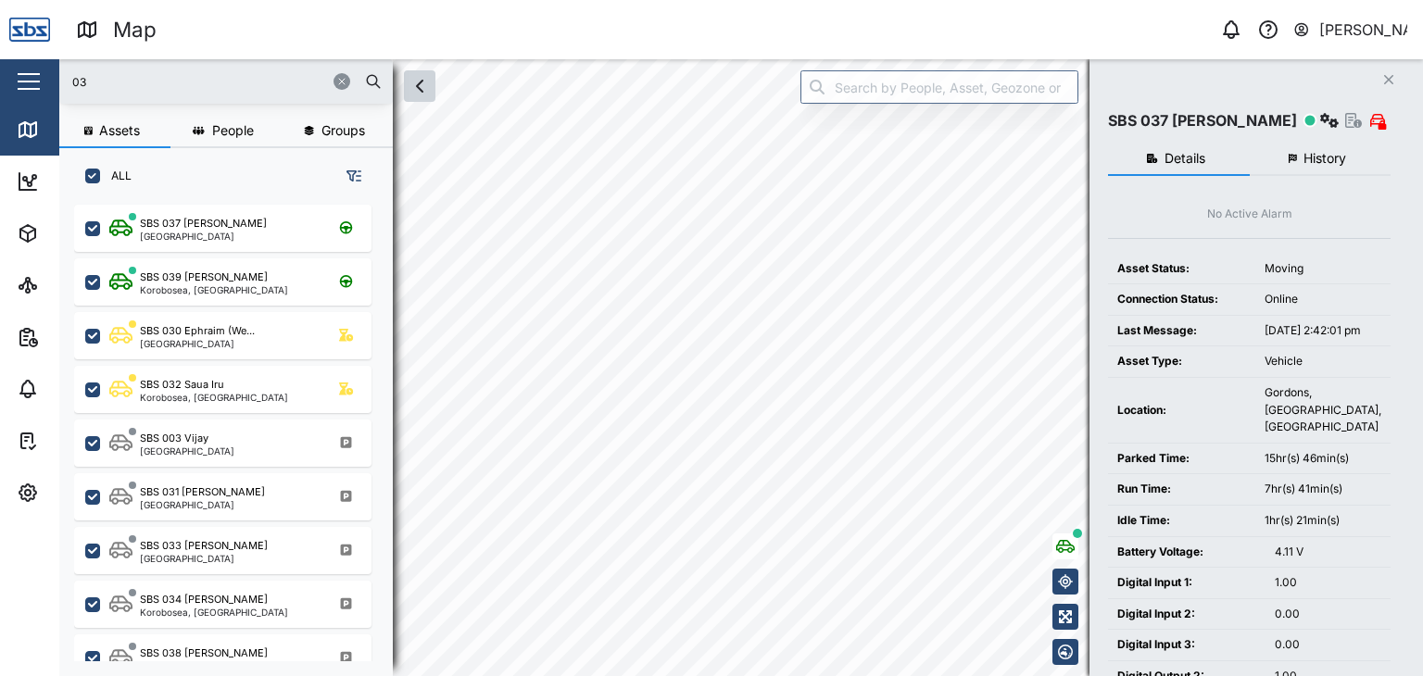
drag, startPoint x: 119, startPoint y: 86, endPoint x: 45, endPoint y: 68, distance: 75.5
click at [45, 68] on div "Map 0 [PERSON_NAME] Close Map Dashboard Assets ATS Camera Generator Personnel T…" at bounding box center [711, 338] width 1423 height 676
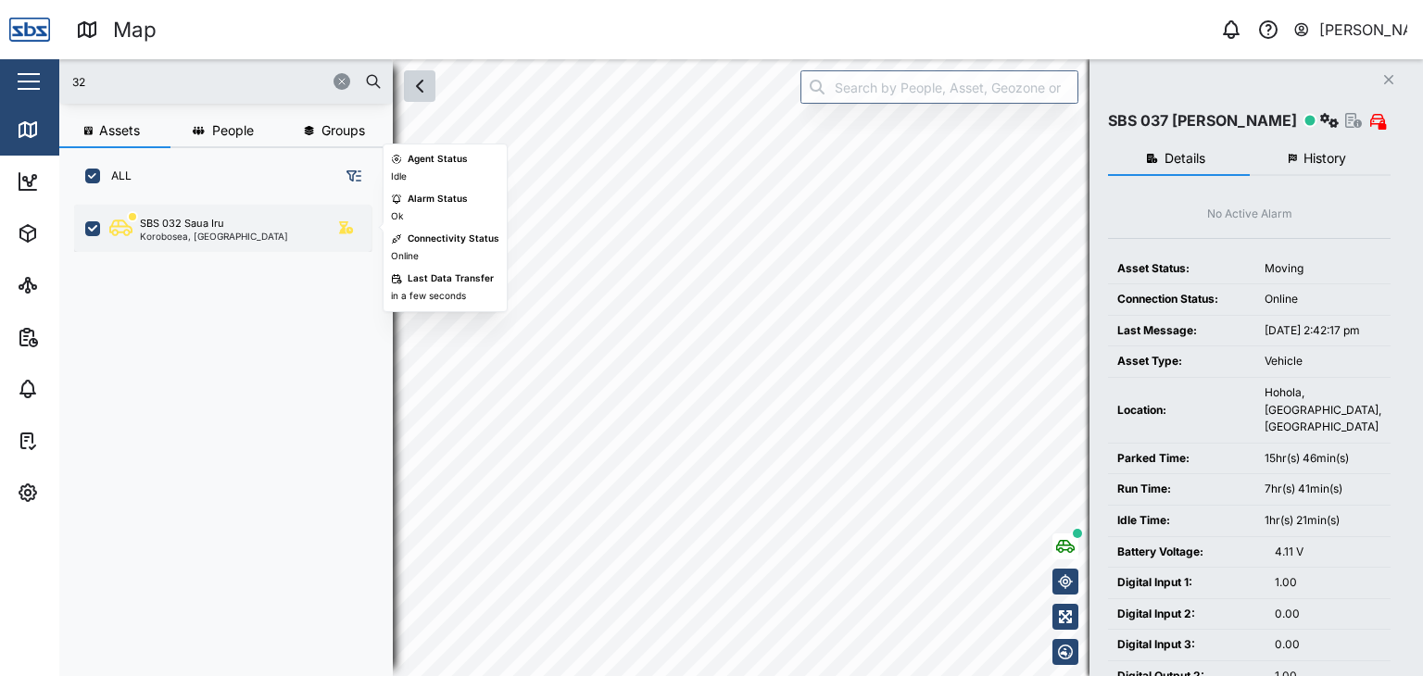
click at [215, 233] on div "Korobosea, [GEOGRAPHIC_DATA]" at bounding box center [214, 236] width 148 height 9
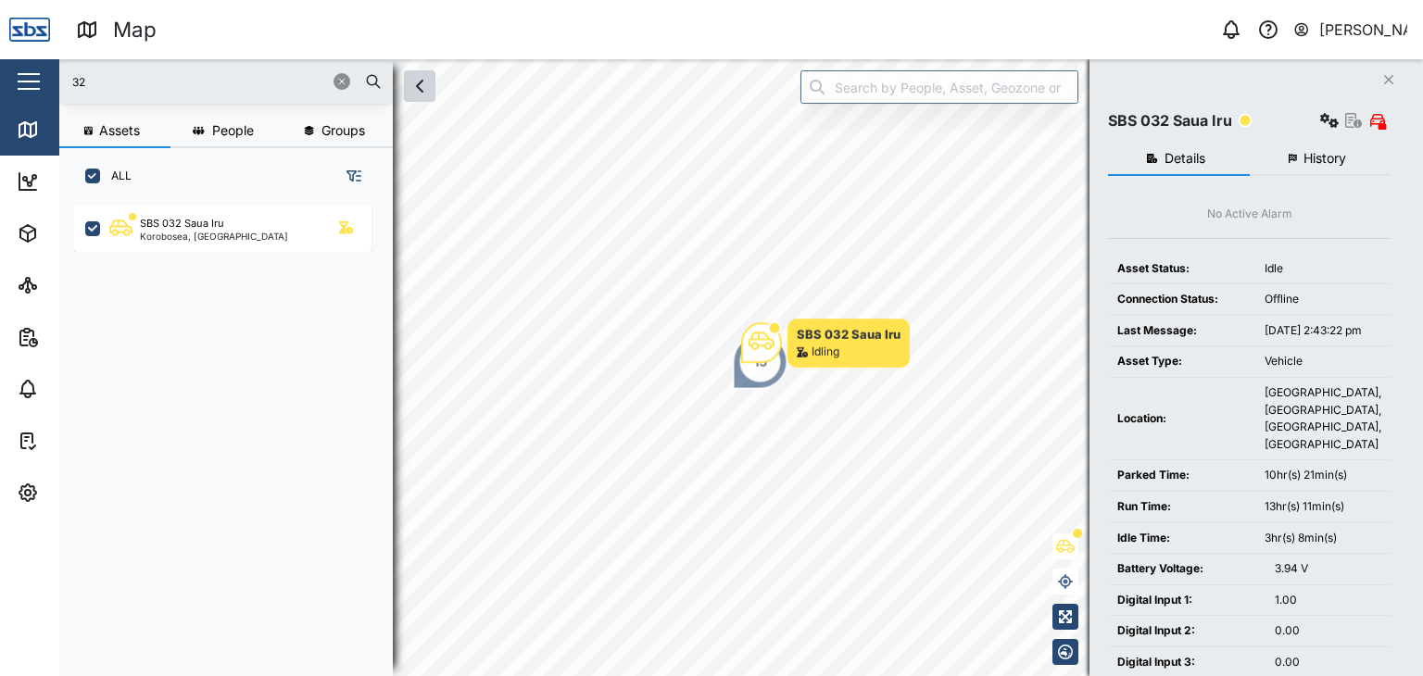
drag, startPoint x: 102, startPoint y: 71, endPoint x: 0, endPoint y: 43, distance: 105.9
click at [0, 43] on div "Map 0 [PERSON_NAME] Close Map Dashboard Assets ATS Camera Generator Personnel T…" at bounding box center [711, 338] width 1423 height 676
type input "37"
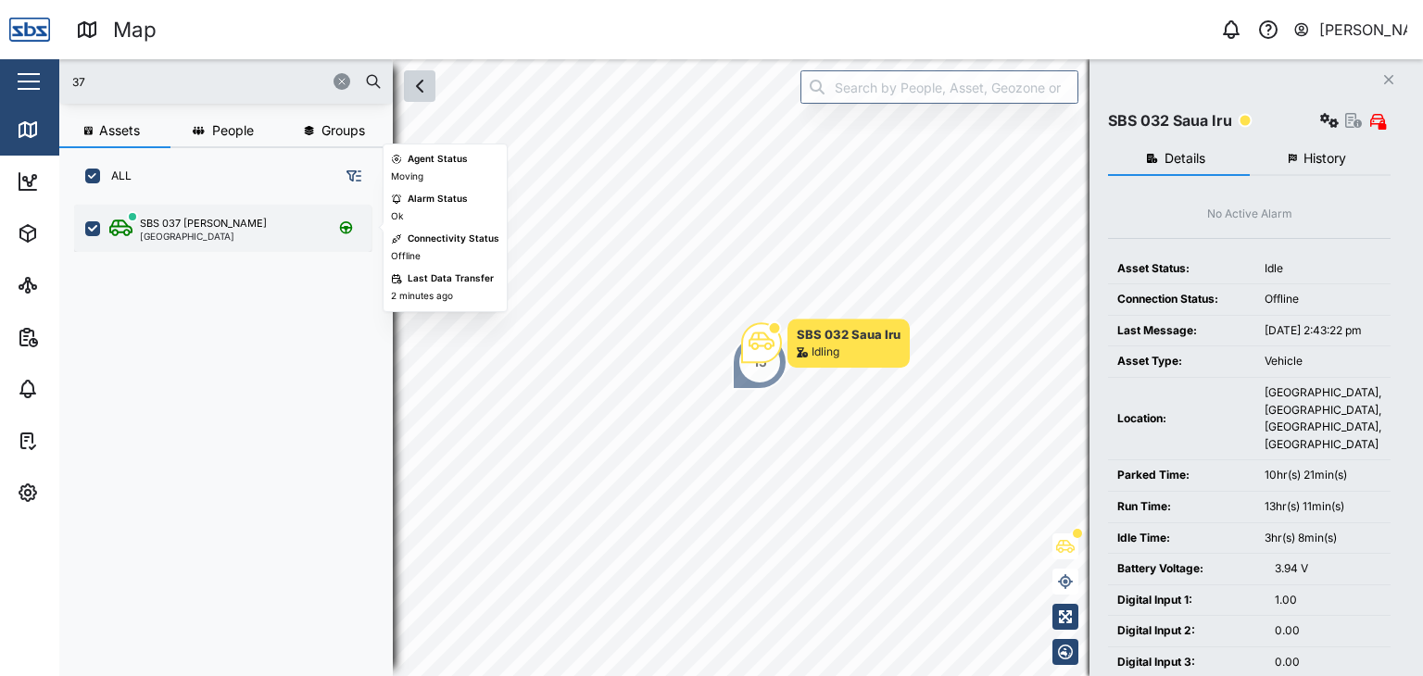
click at [163, 235] on div "[GEOGRAPHIC_DATA]" at bounding box center [203, 236] width 127 height 9
